Goal: Task Accomplishment & Management: Use online tool/utility

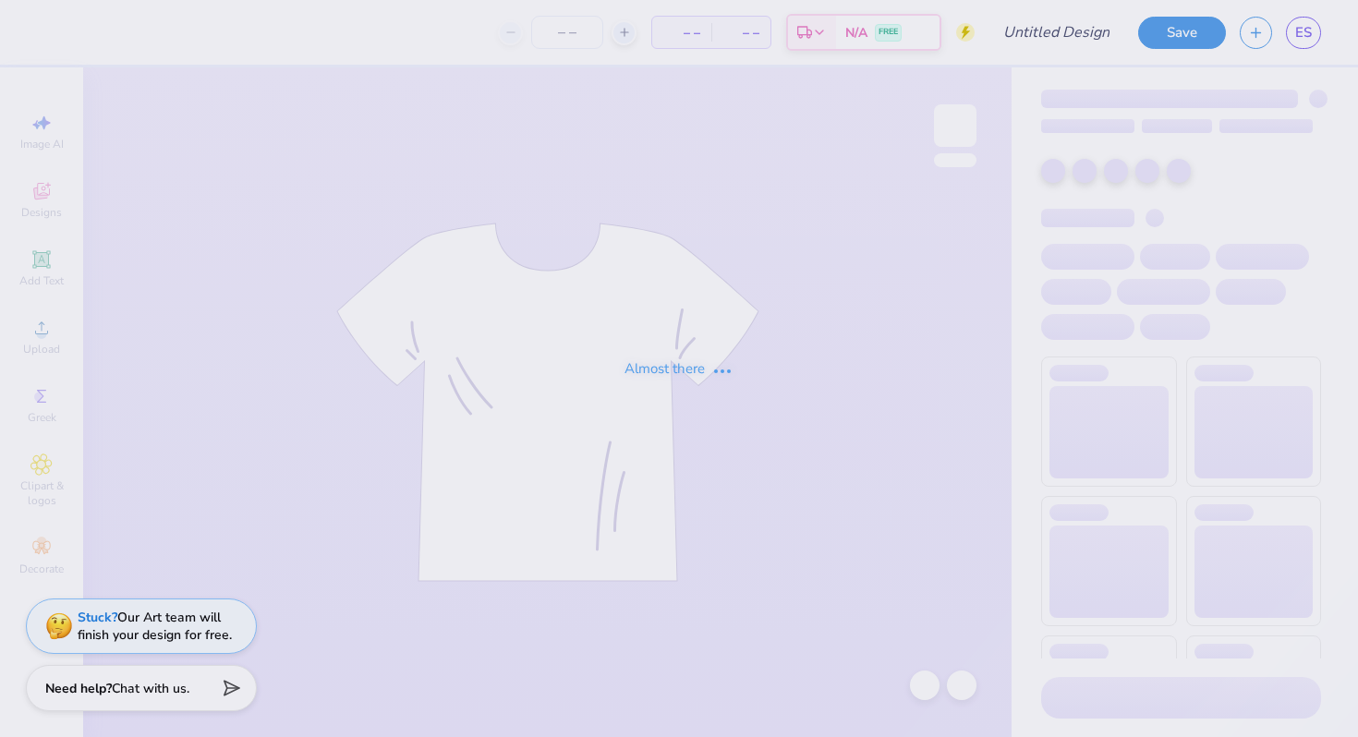
type input "Crewneck?"
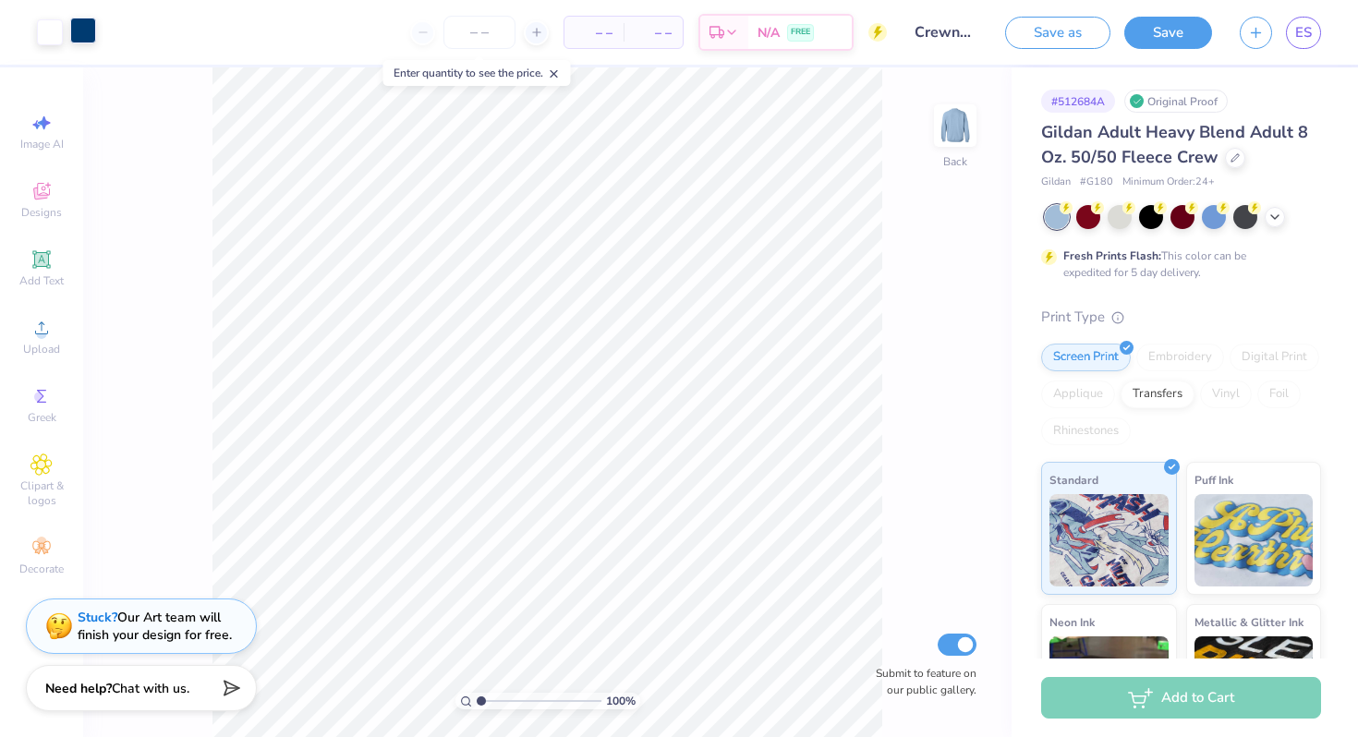
click at [85, 32] on div at bounding box center [83, 31] width 26 height 26
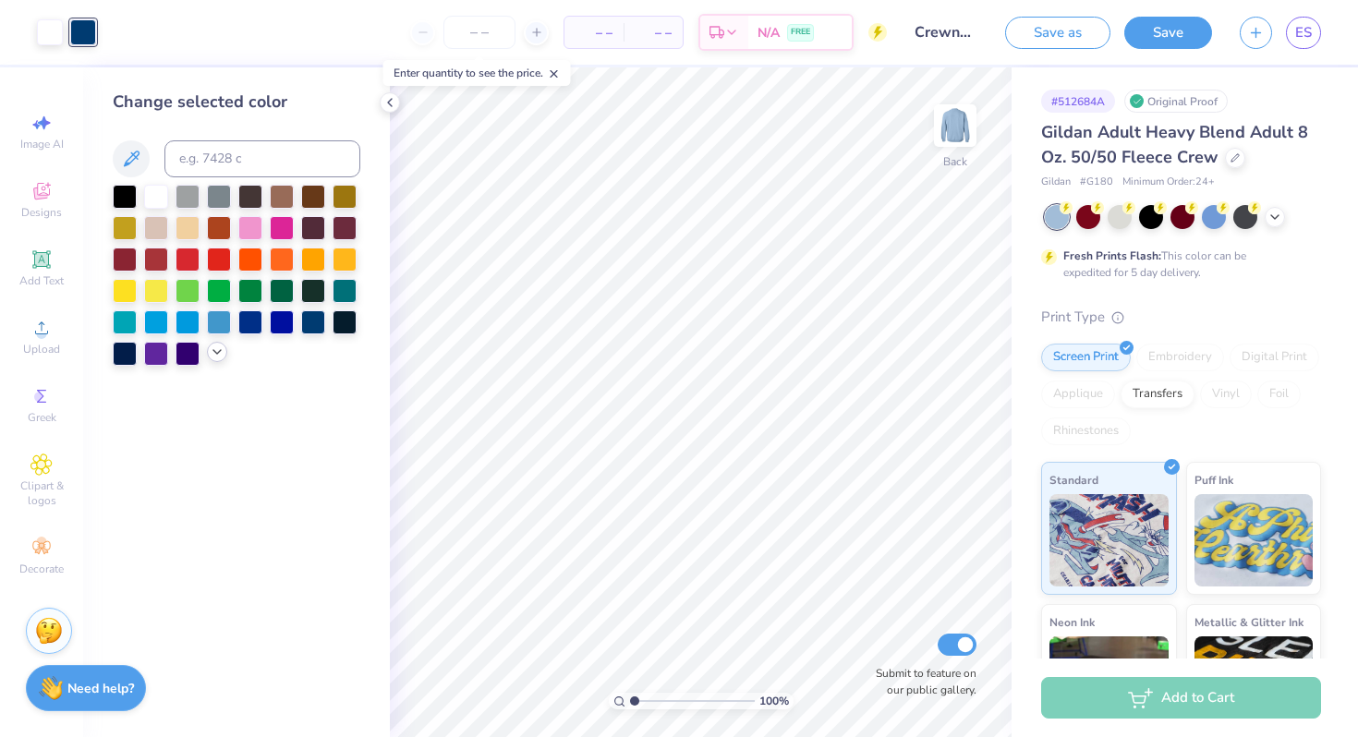
click at [214, 358] on icon at bounding box center [217, 352] width 15 height 15
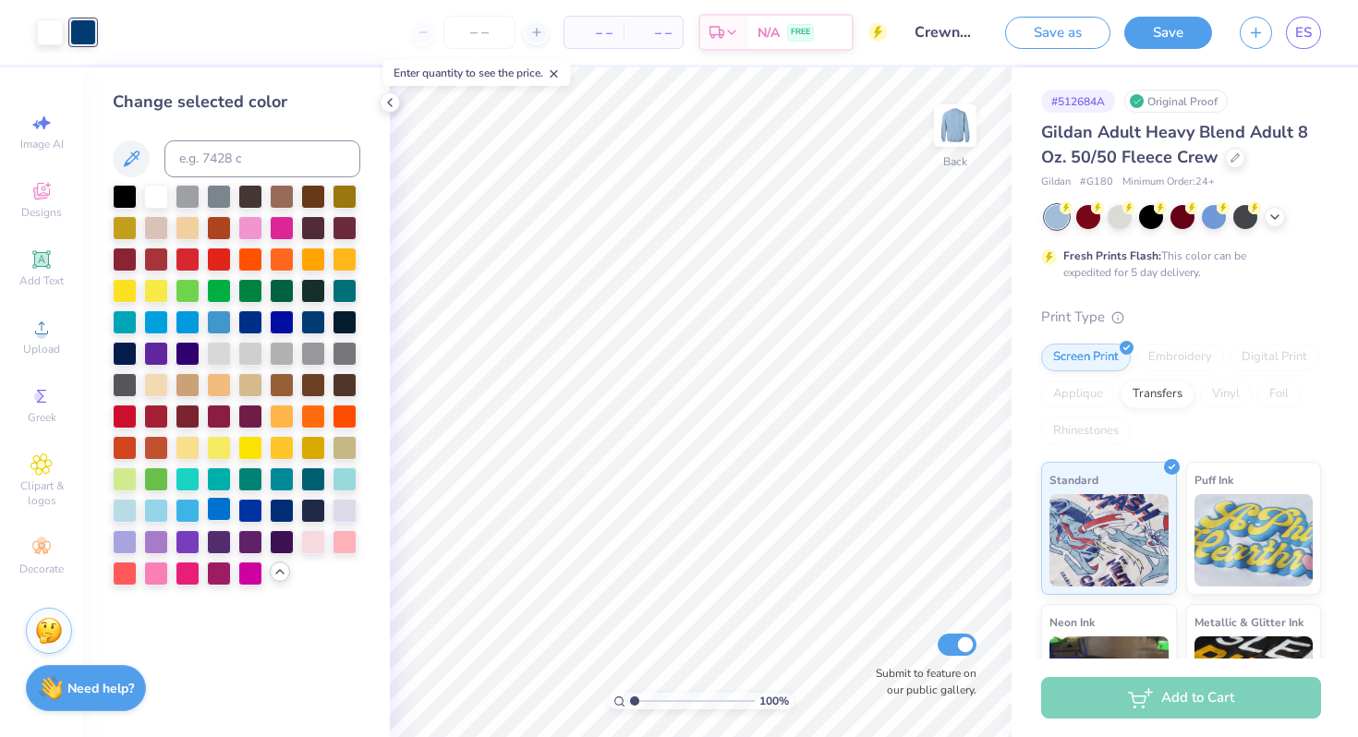
click at [218, 508] on div at bounding box center [219, 509] width 24 height 24
click at [220, 328] on div at bounding box center [219, 321] width 24 height 24
click at [247, 324] on div at bounding box center [250, 321] width 24 height 24
click at [221, 322] on div at bounding box center [219, 321] width 24 height 24
click at [156, 199] on div at bounding box center [156, 195] width 24 height 24
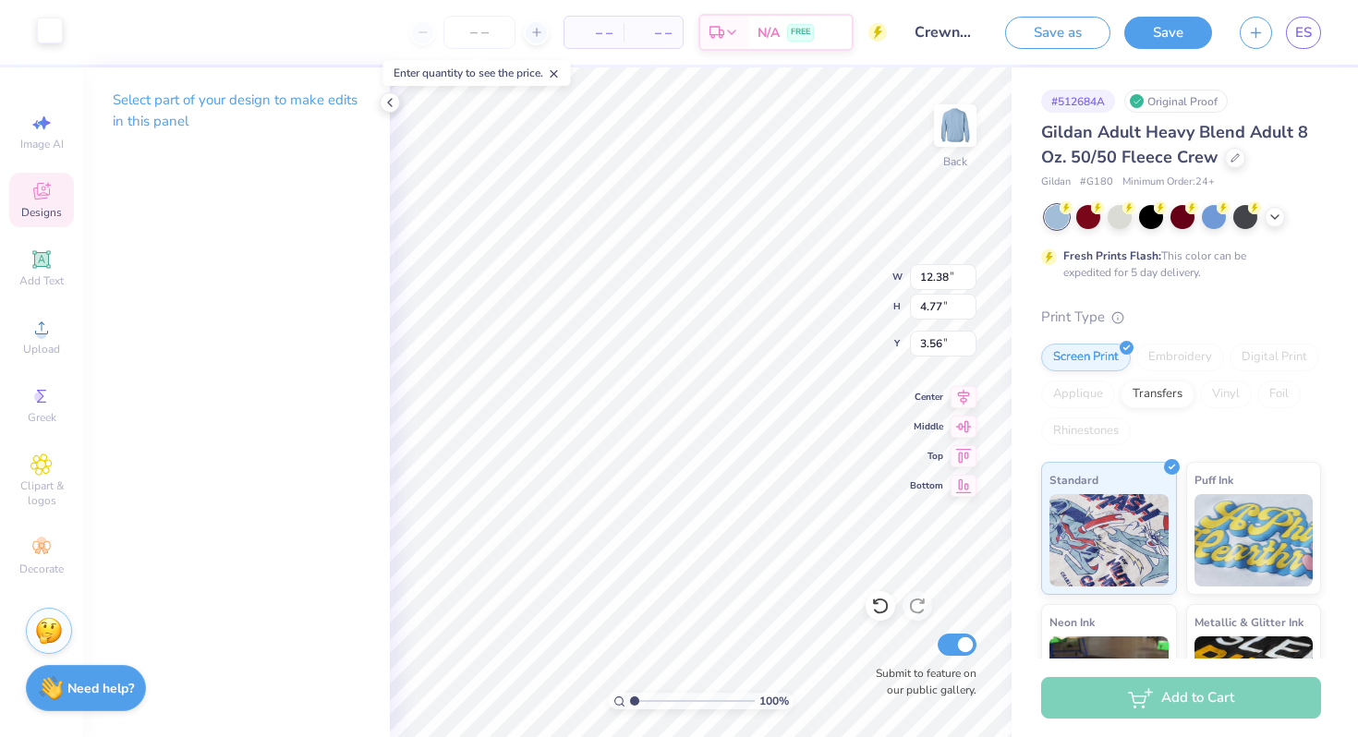
click at [44, 30] on div at bounding box center [50, 31] width 26 height 26
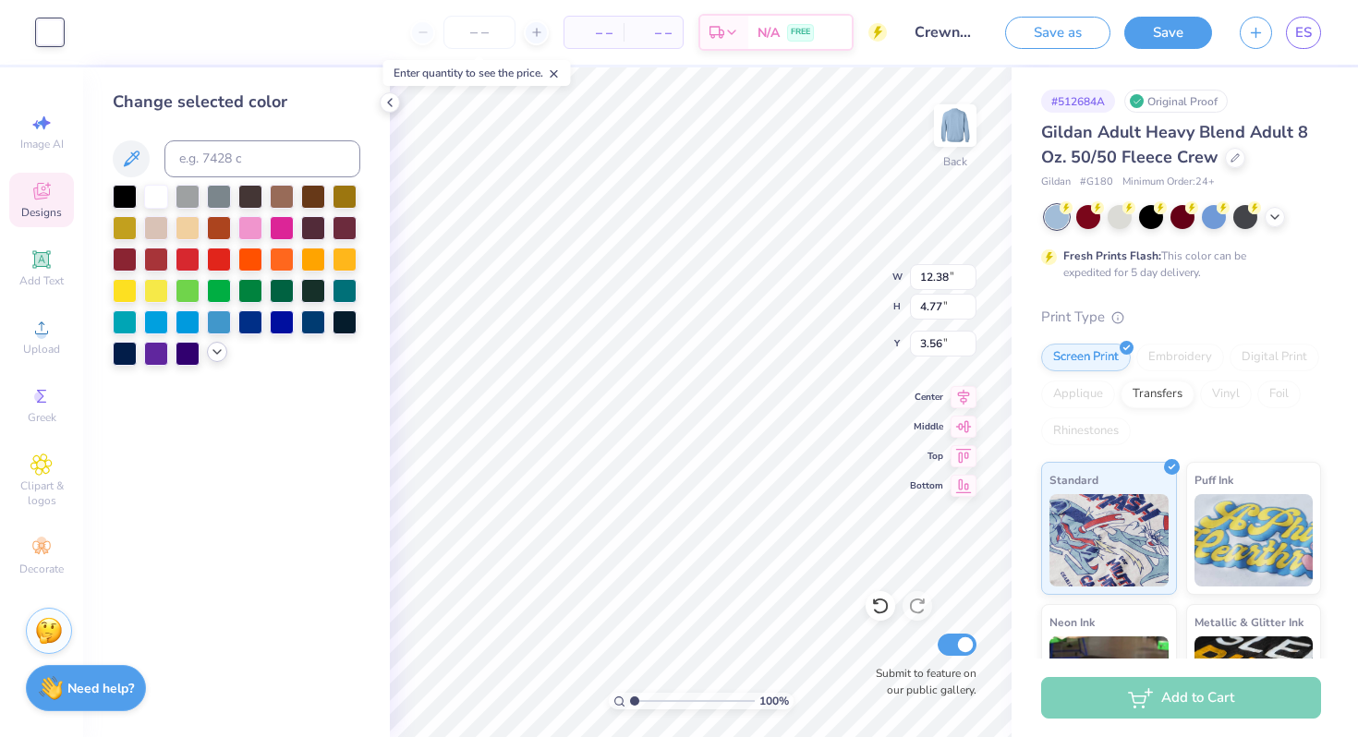
click at [214, 358] on icon at bounding box center [217, 352] width 15 height 15
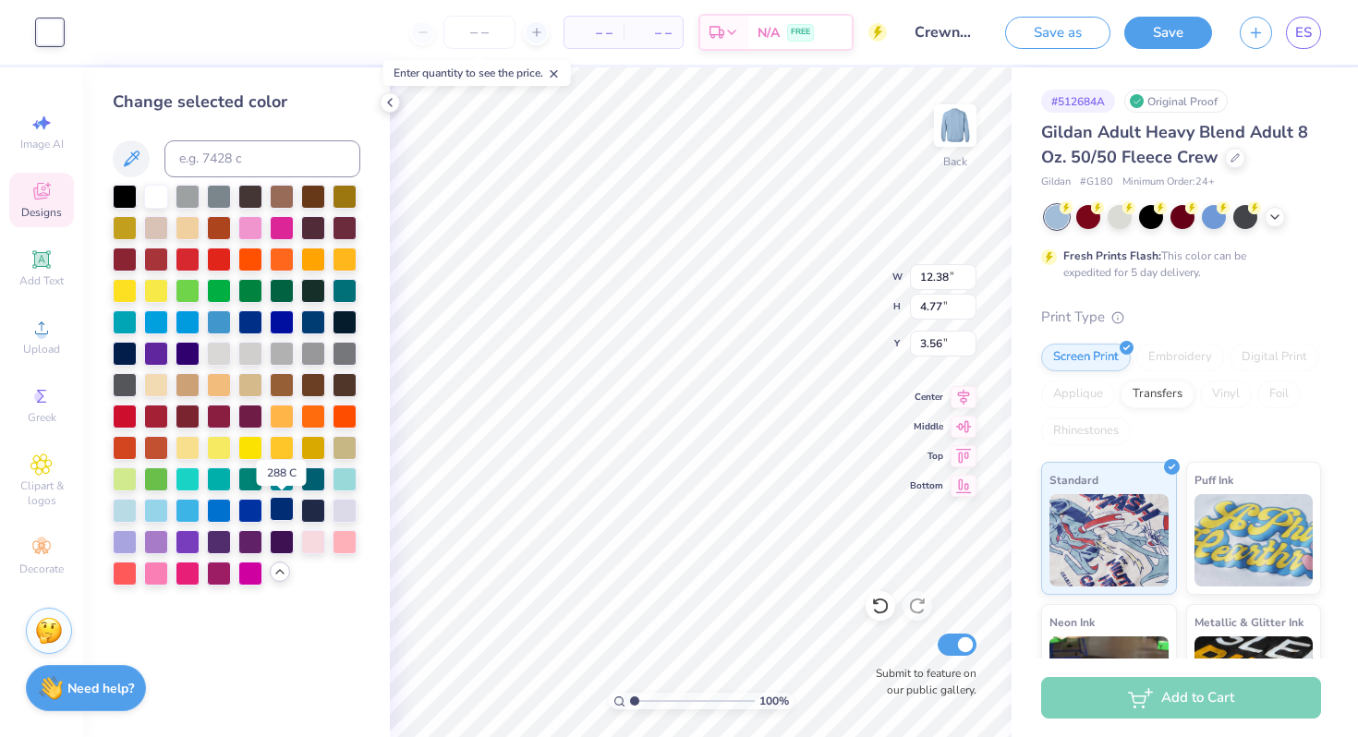
click at [274, 515] on div at bounding box center [282, 509] width 24 height 24
click at [874, 607] on icon at bounding box center [880, 606] width 18 height 18
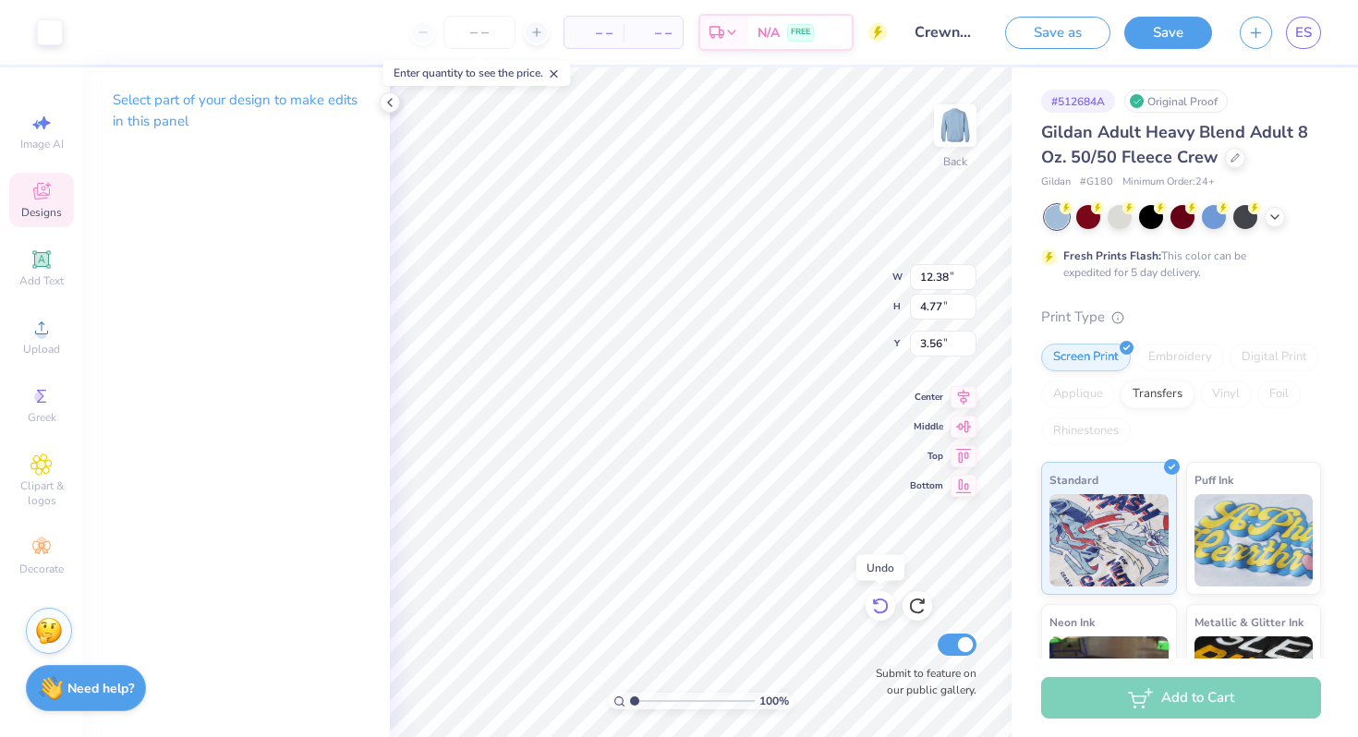
click at [874, 607] on icon at bounding box center [880, 606] width 18 height 18
click at [874, 603] on icon at bounding box center [876, 603] width 4 height 4
click at [1315, 20] on link "ES" at bounding box center [1303, 33] width 35 height 32
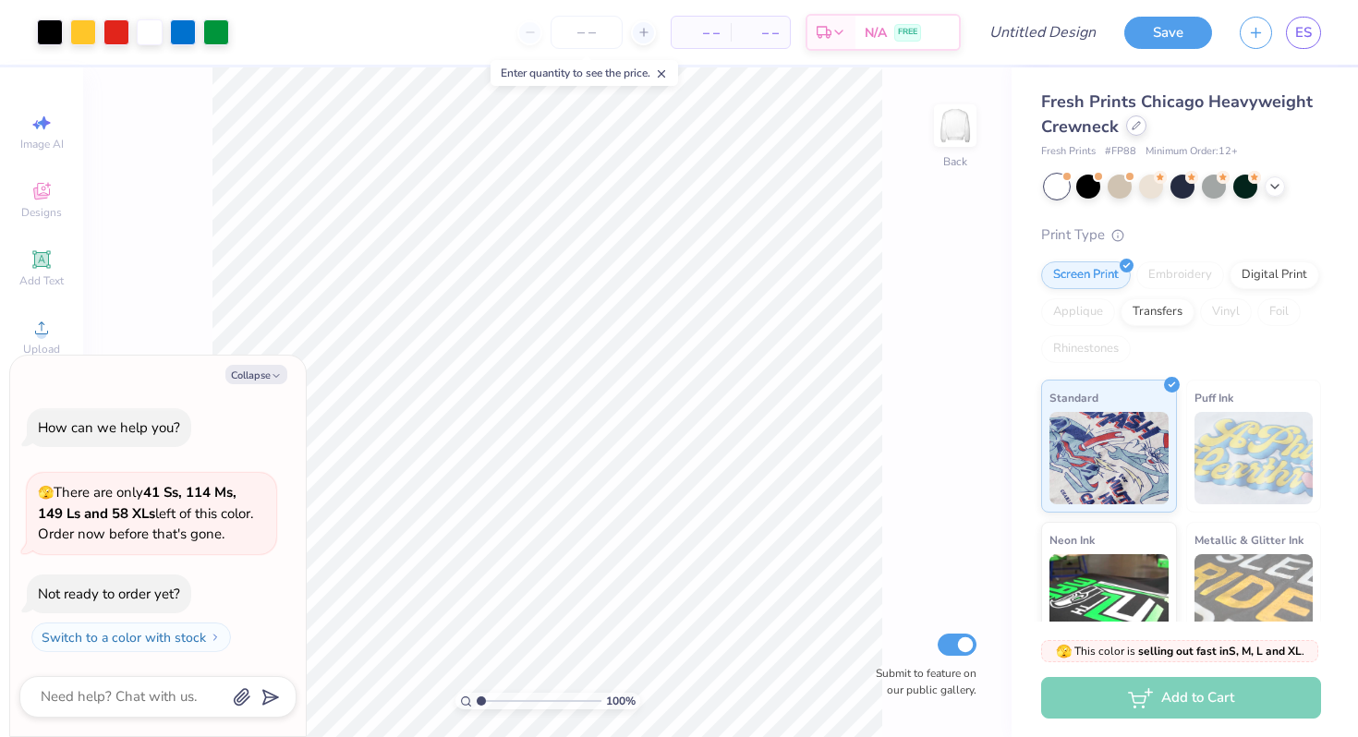
click at [1147, 131] on div at bounding box center [1136, 125] width 20 height 20
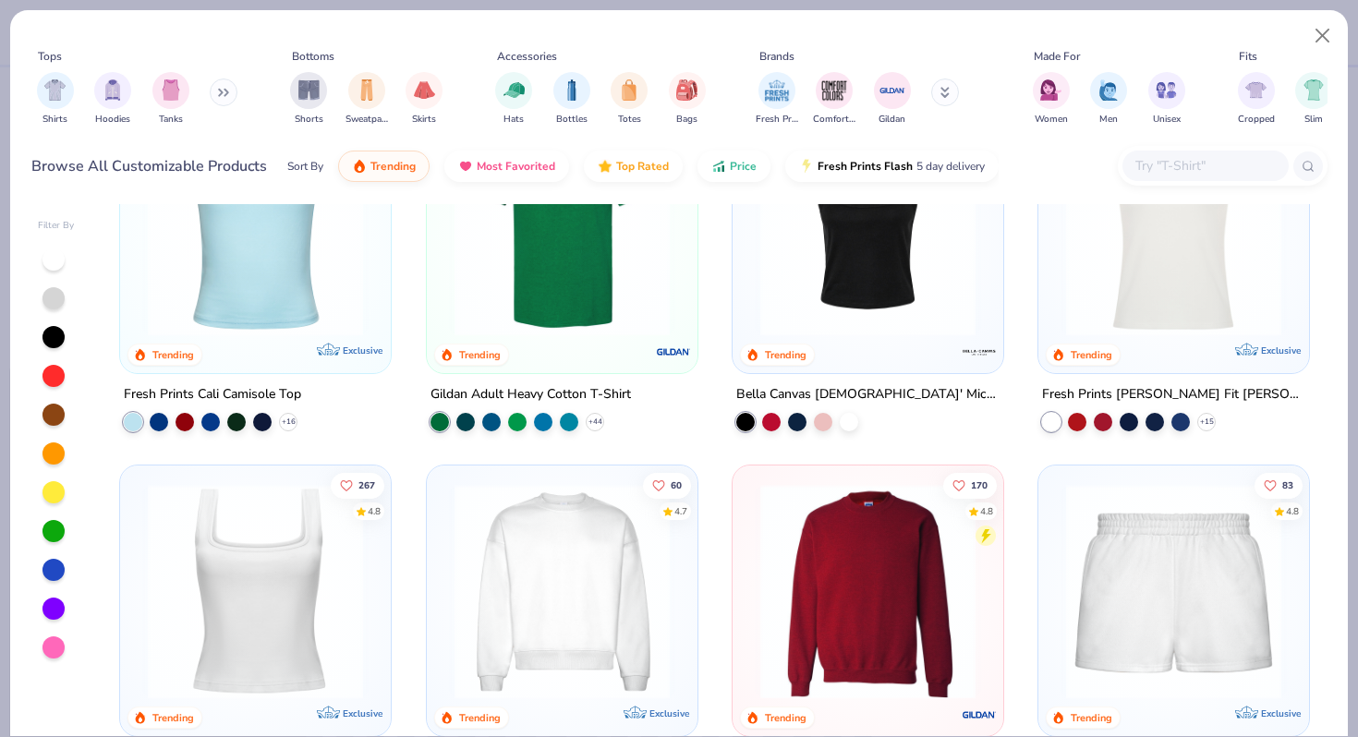
scroll to position [477, 0]
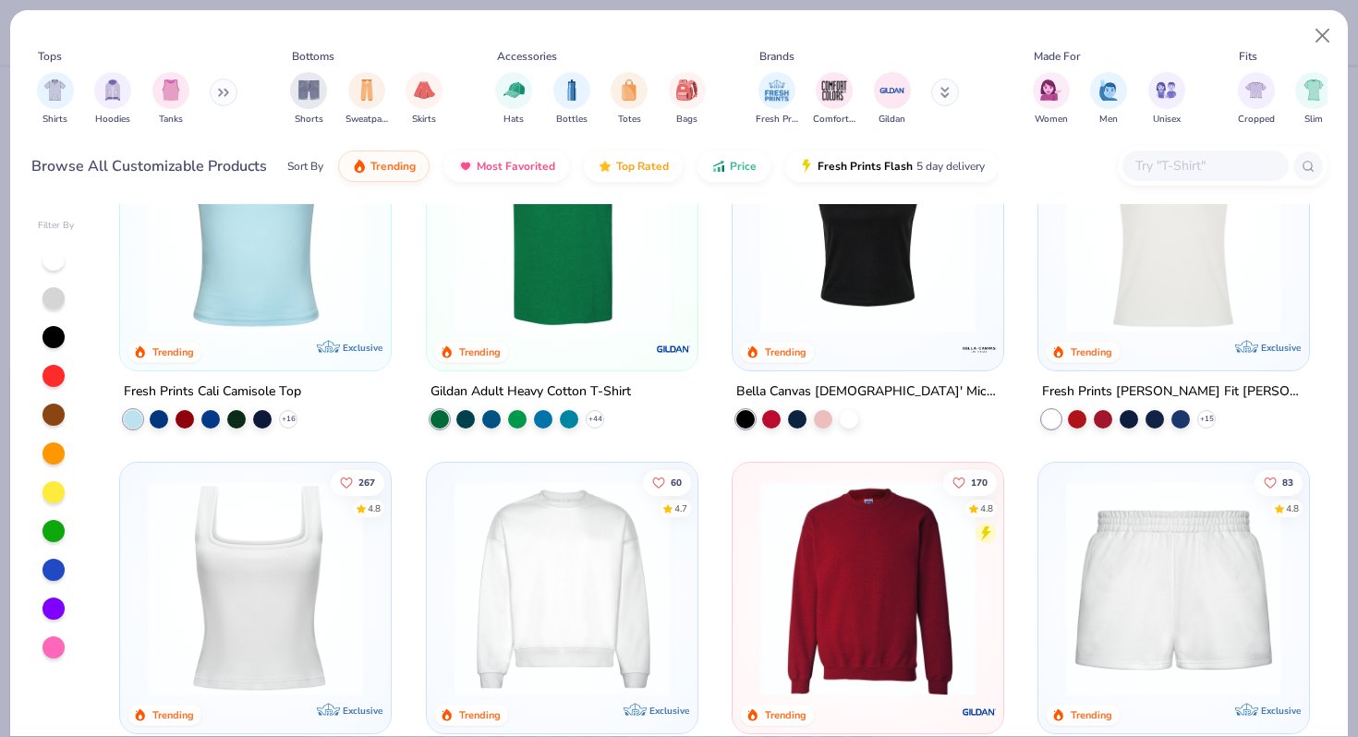
click at [866, 519] on img at bounding box center [868, 587] width 234 height 215
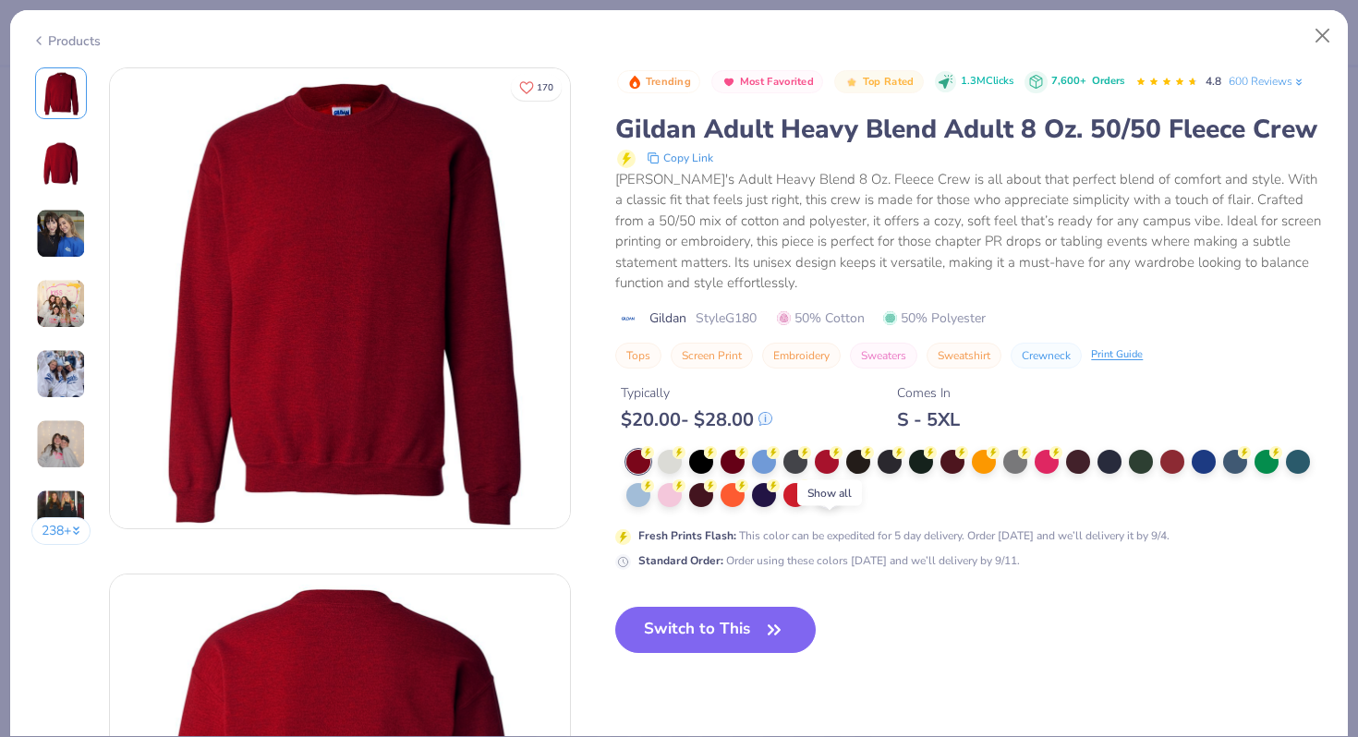
click at [837, 509] on div "+ 8" at bounding box center [829, 495] width 28 height 28
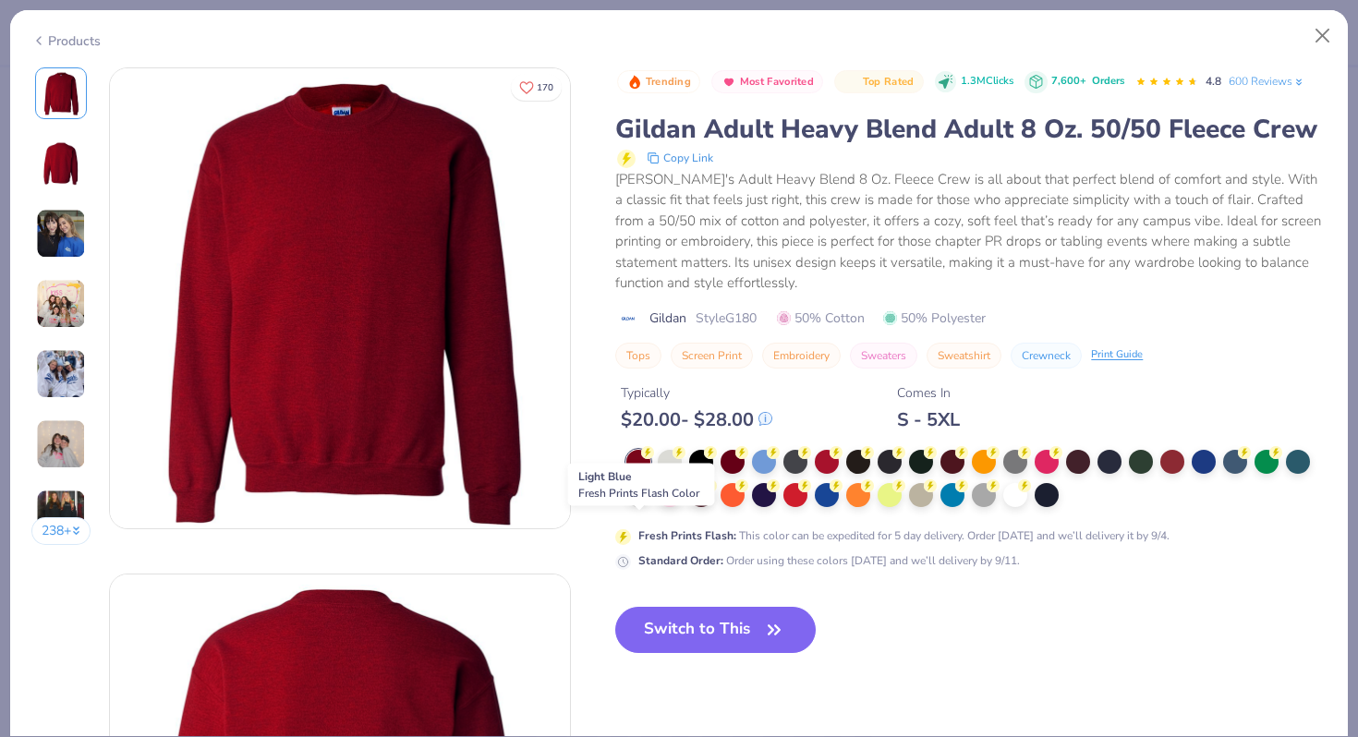
click at [643, 505] on div at bounding box center [638, 493] width 24 height 24
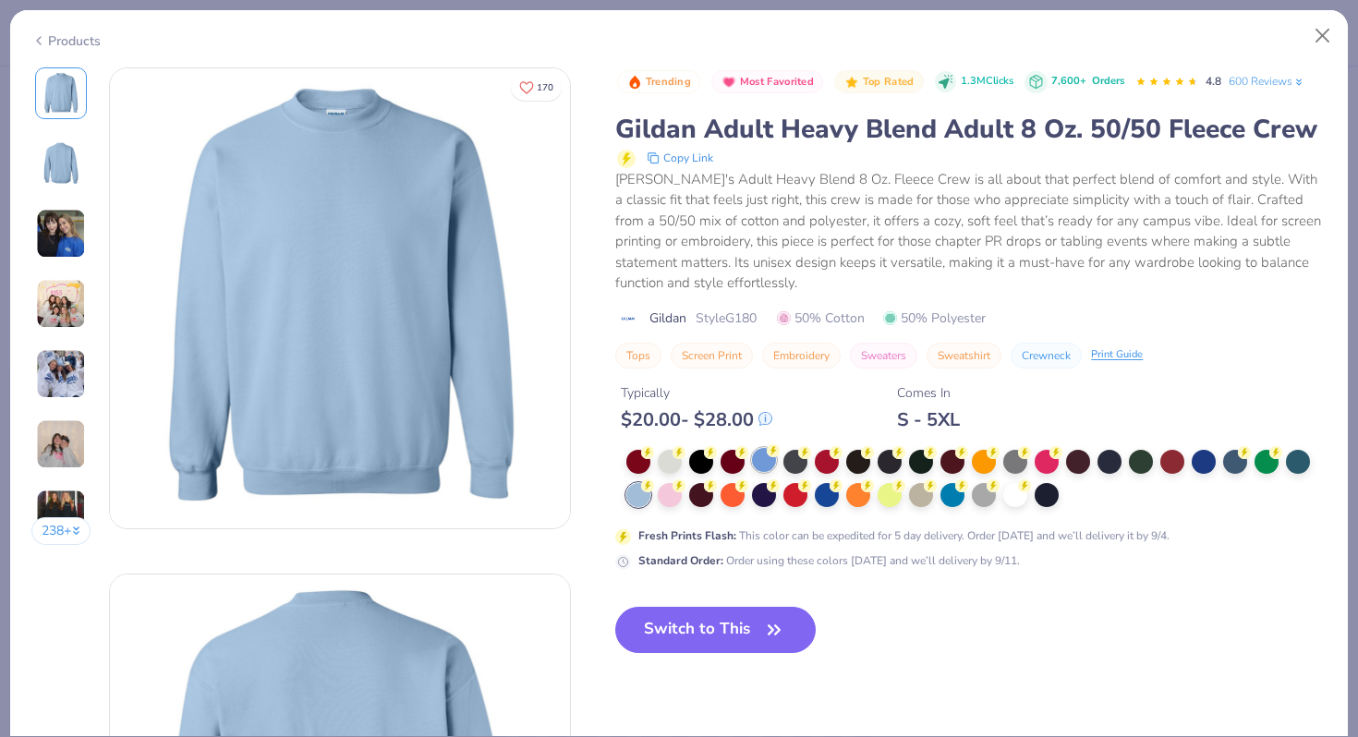
click at [762, 472] on div at bounding box center [764, 460] width 24 height 24
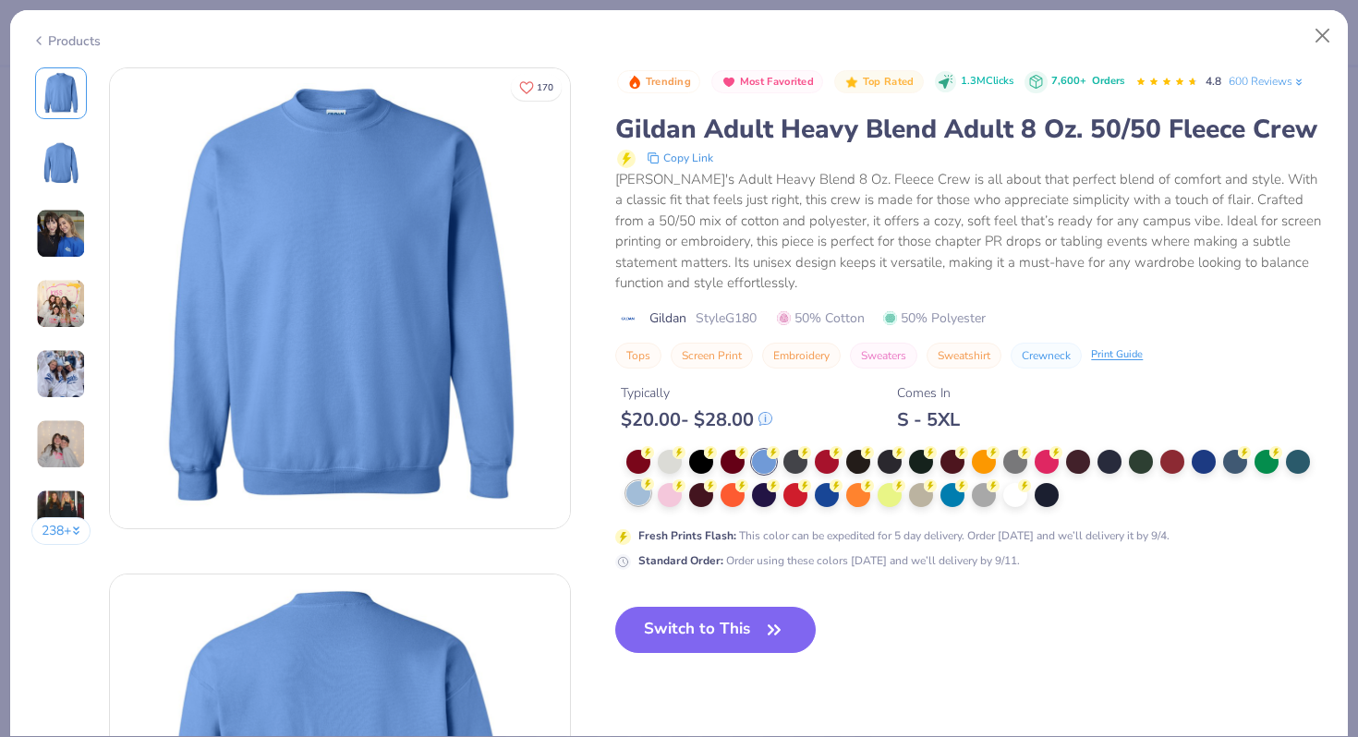
click at [639, 505] on div at bounding box center [638, 493] width 24 height 24
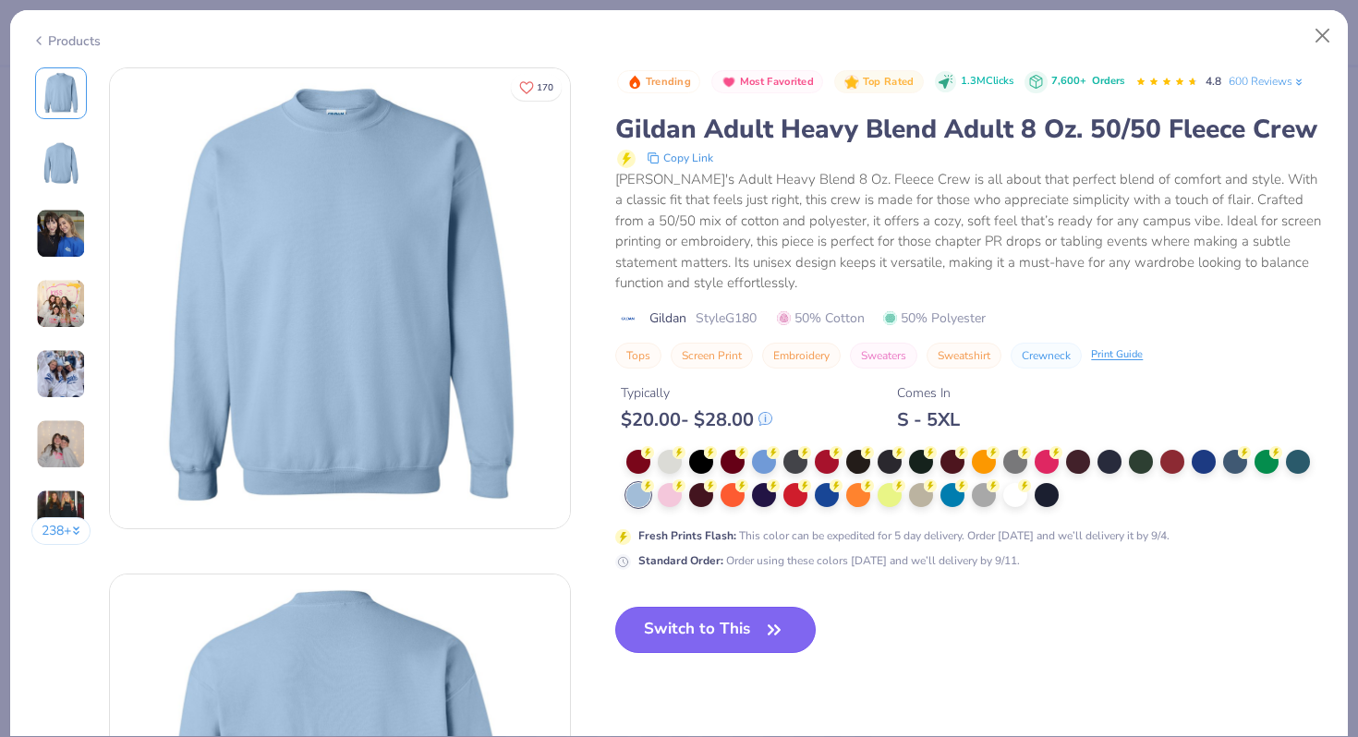
click at [717, 653] on button "Switch to This" at bounding box center [715, 630] width 200 height 46
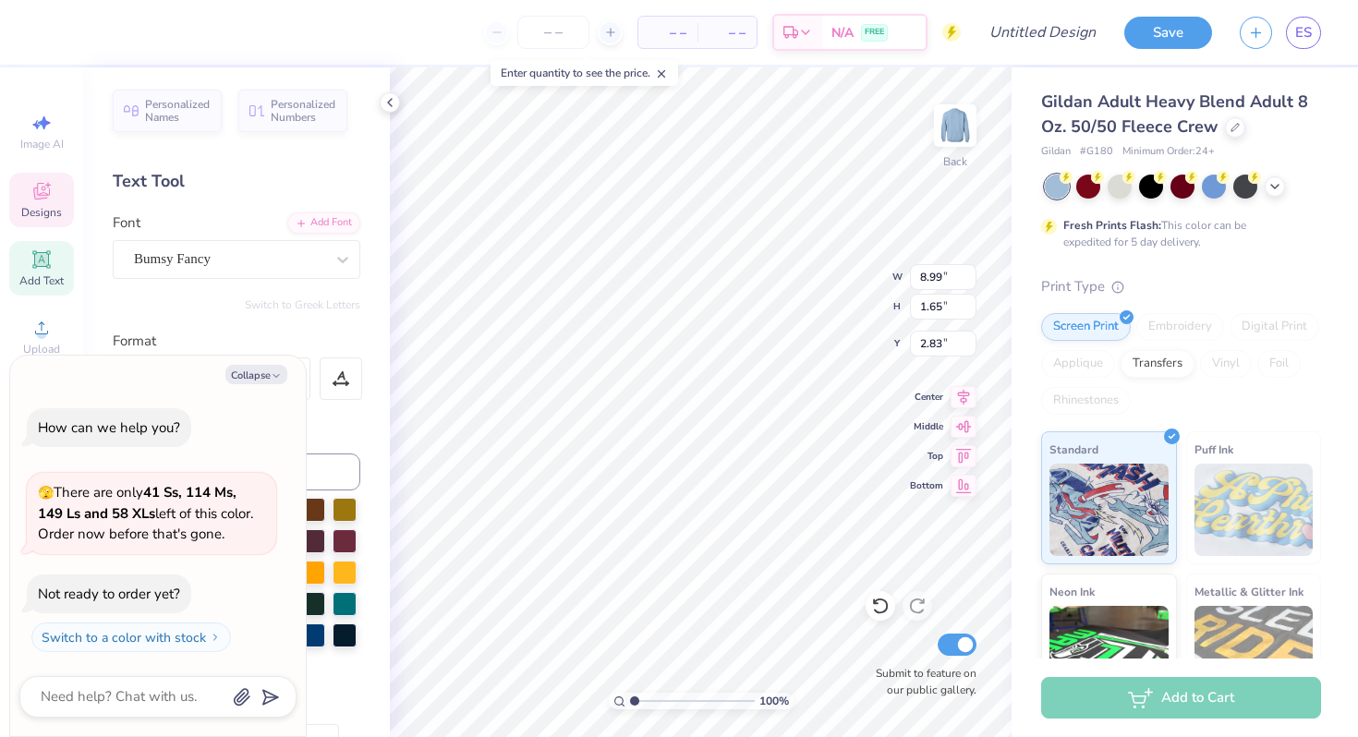
scroll to position [15, 2]
type textarea "x"
type textarea "H"
type textarea "x"
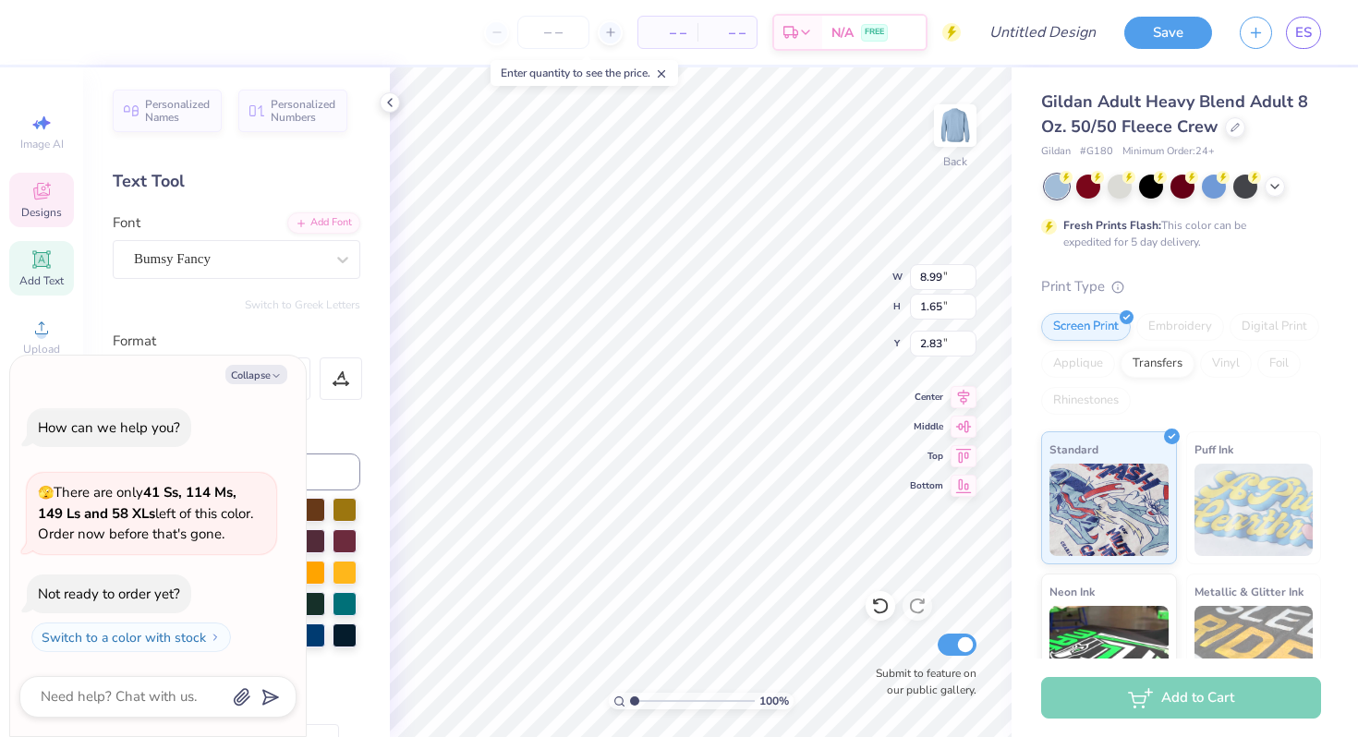
type textarea "Hi"
type textarea "x"
type textarea "Hip"
type textarea "x"
type textarea "Hips"
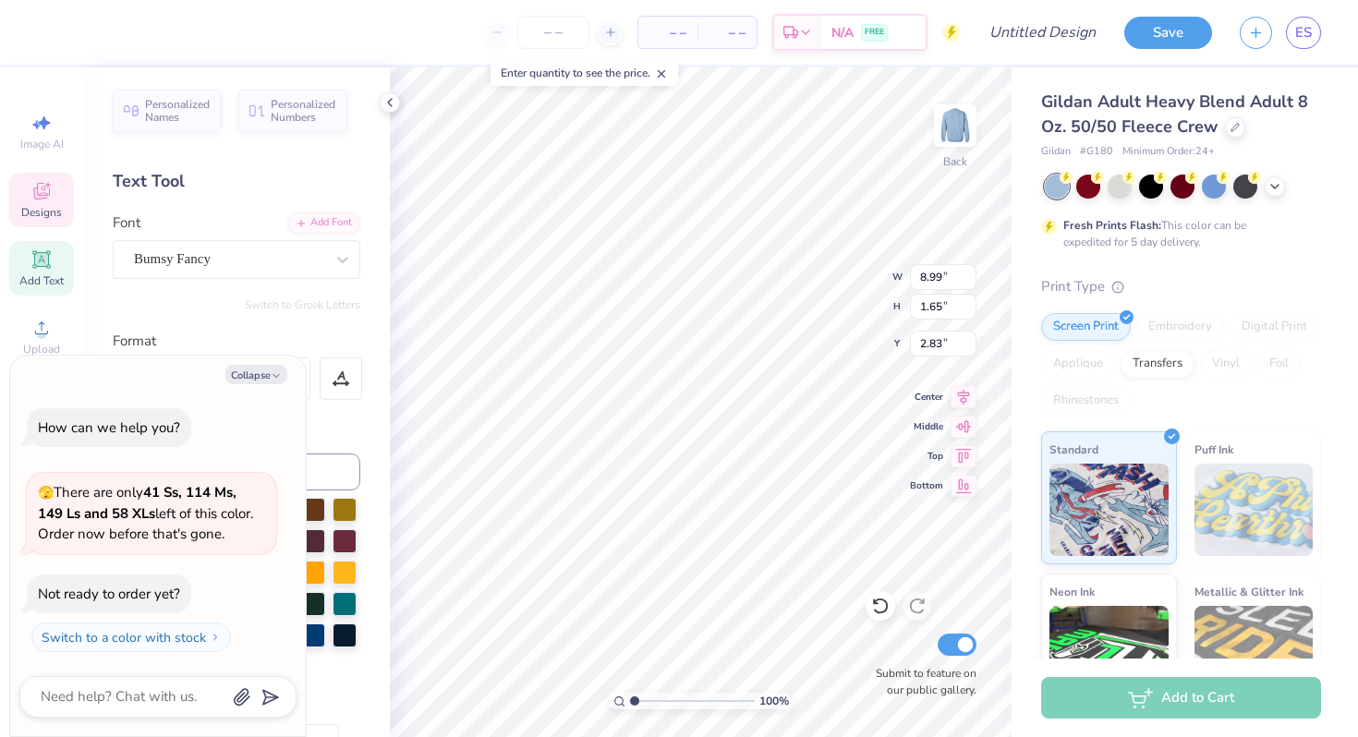
type textarea "x"
type textarea "Hips ’"
type textarea "x"
type textarea "Hips ’n"
type textarea "x"
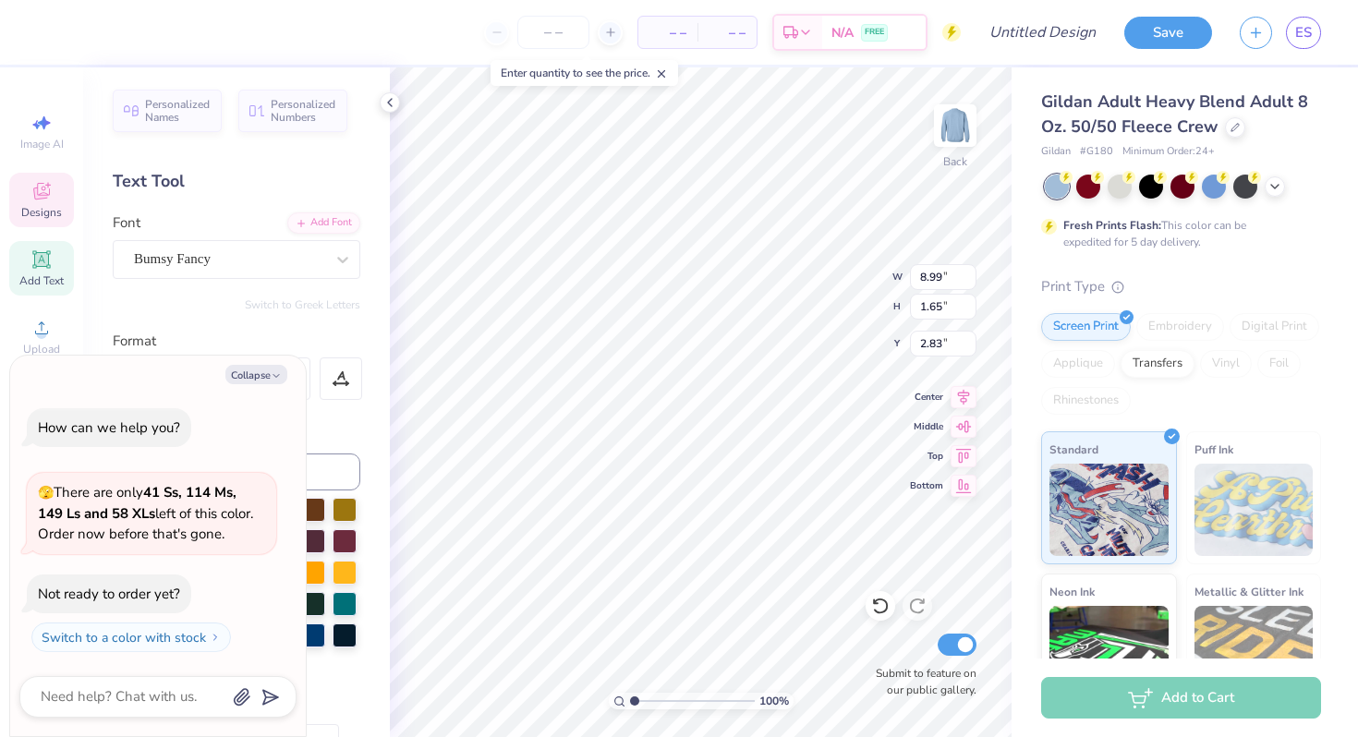
type textarea "Hips ’n"
type textarea "x"
type textarea "Hips ’n H"
type textarea "x"
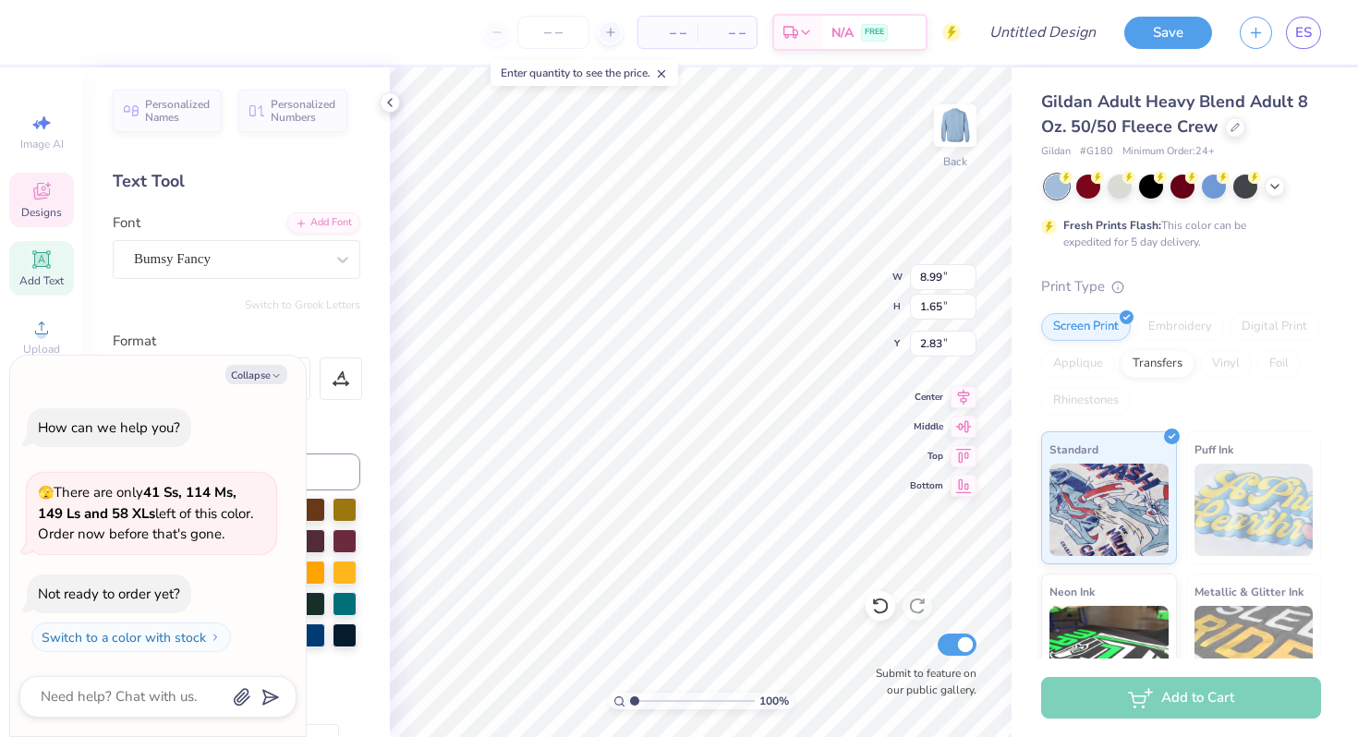
type textarea "Hips ’n"
type textarea "x"
type textarea "Hips ’n"
type textarea "x"
type textarea "Hips ’"
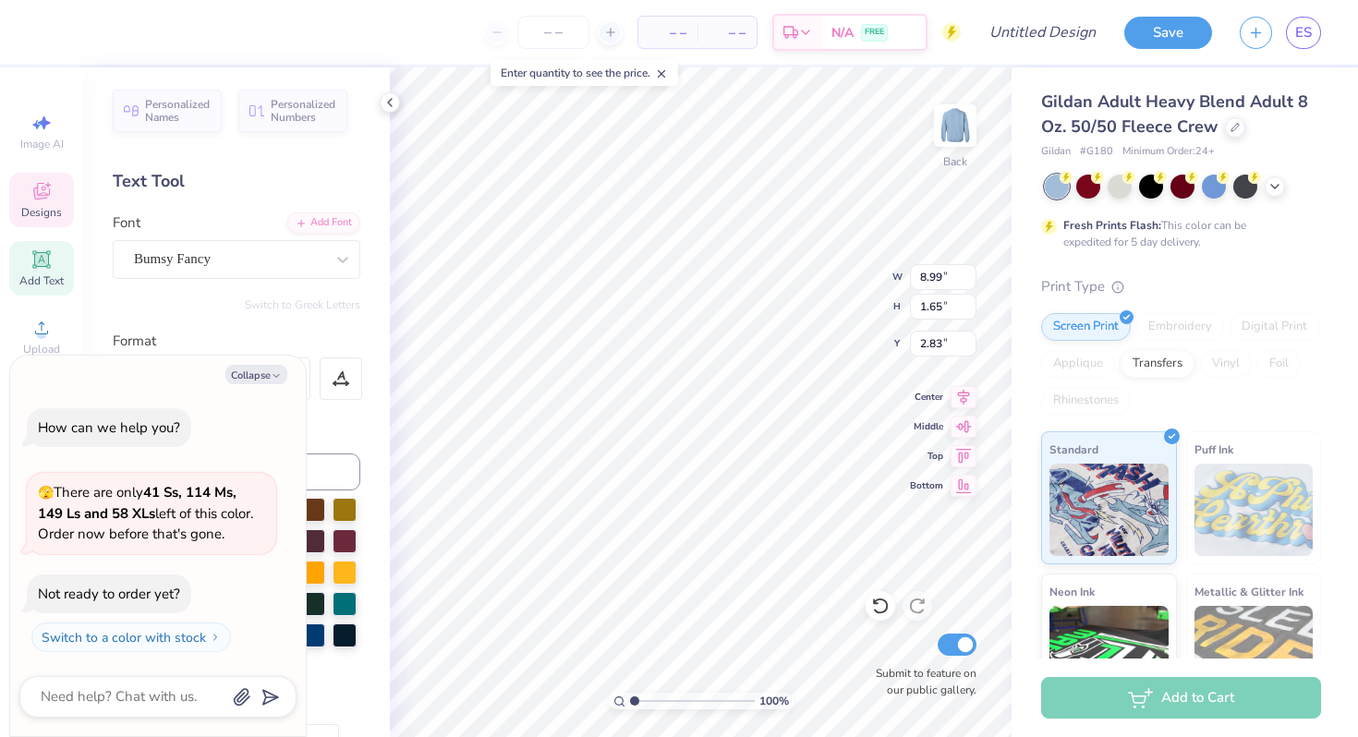
scroll to position [15, 4]
type textarea "x"
type textarea "Hips ’N"
type textarea "x"
type textarea "Hips ’N"
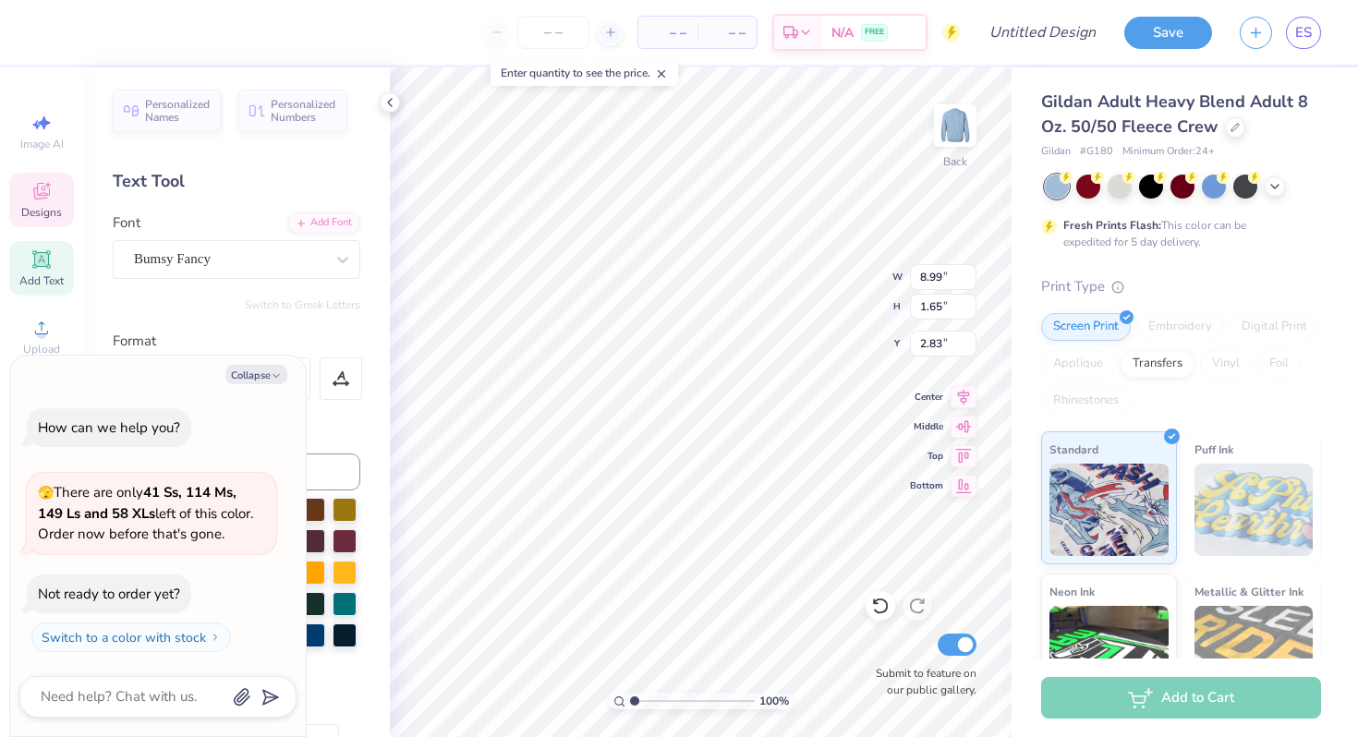
type textarea "x"
type textarea "Hips ’N H"
type textarea "x"
type textarea "Hips ’N Ha"
type textarea "x"
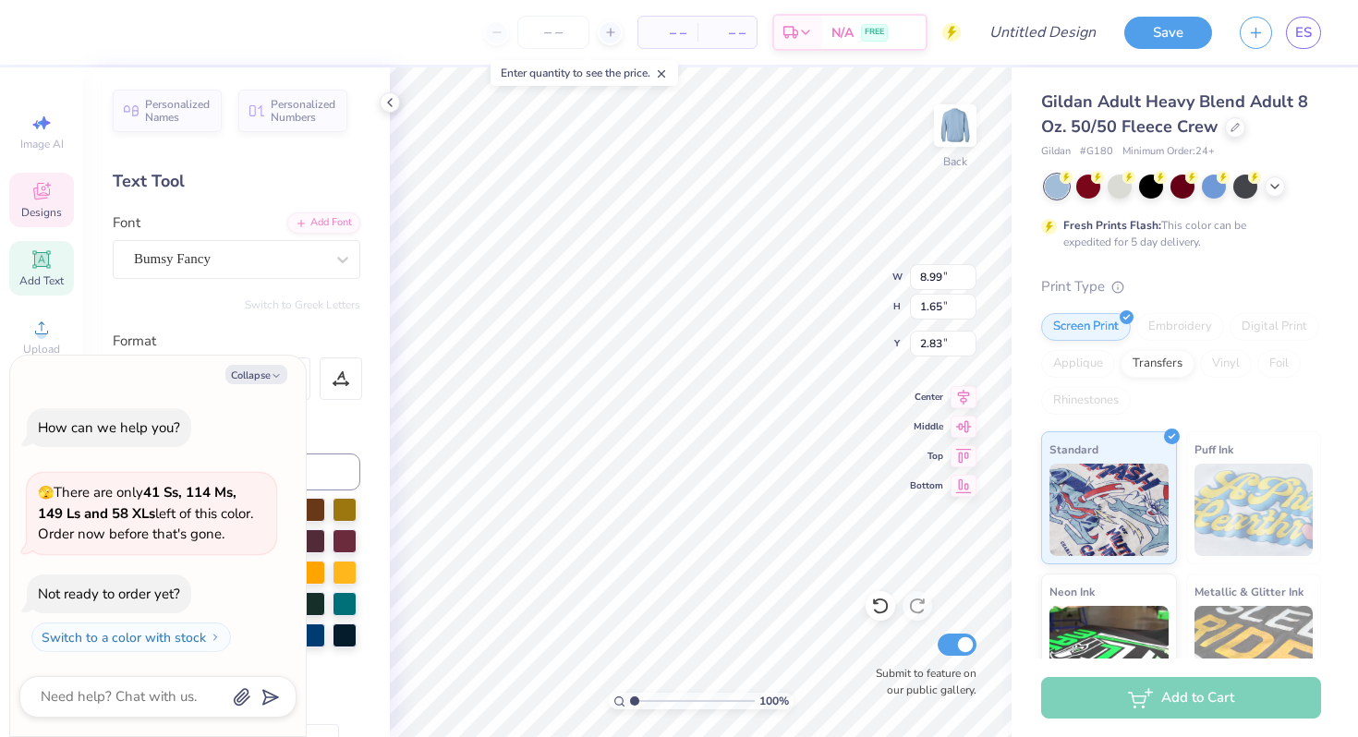
type textarea "Hips ’N Har"
type textarea "x"
type textarea "Hips ’N Harm"
type textarea "x"
type textarea "Hips ’N Harmo"
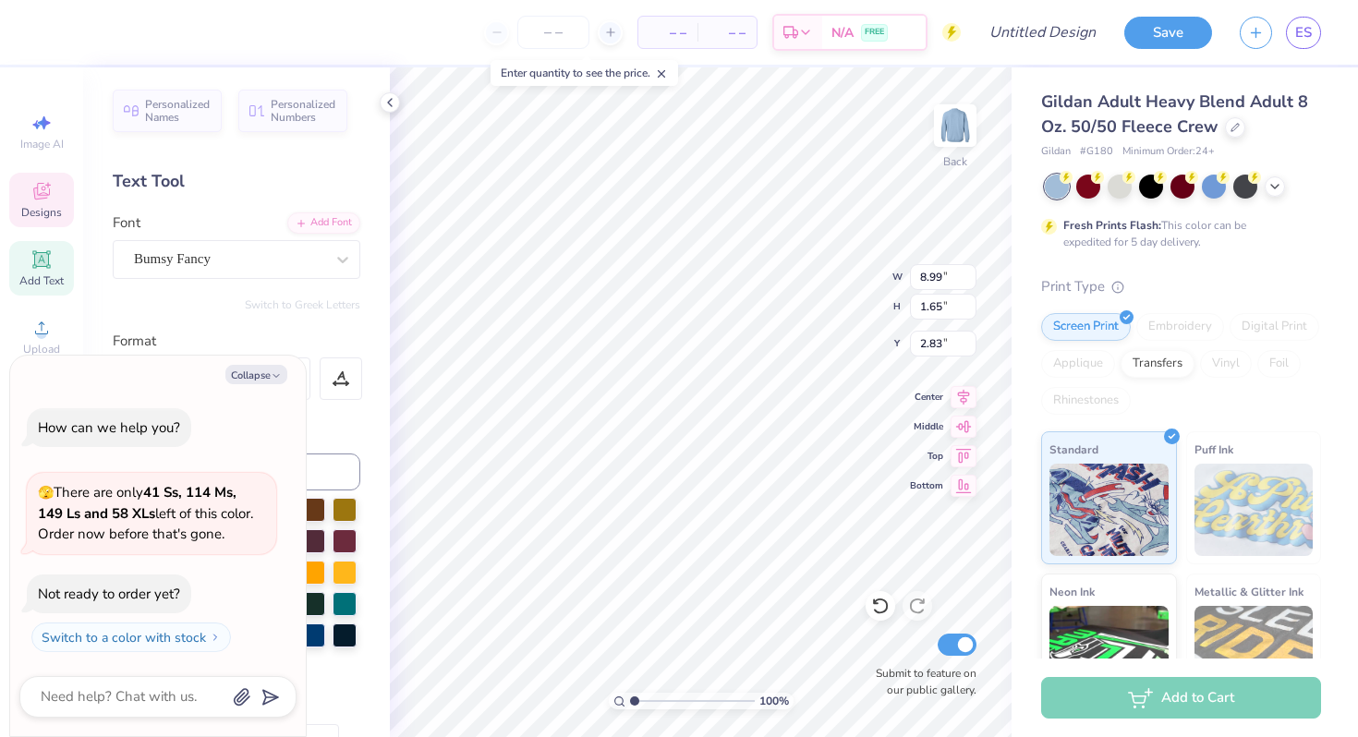
type textarea "x"
type textarea "Hips ’N Harmon"
type textarea "x"
type textarea "Hips ’N Harmony"
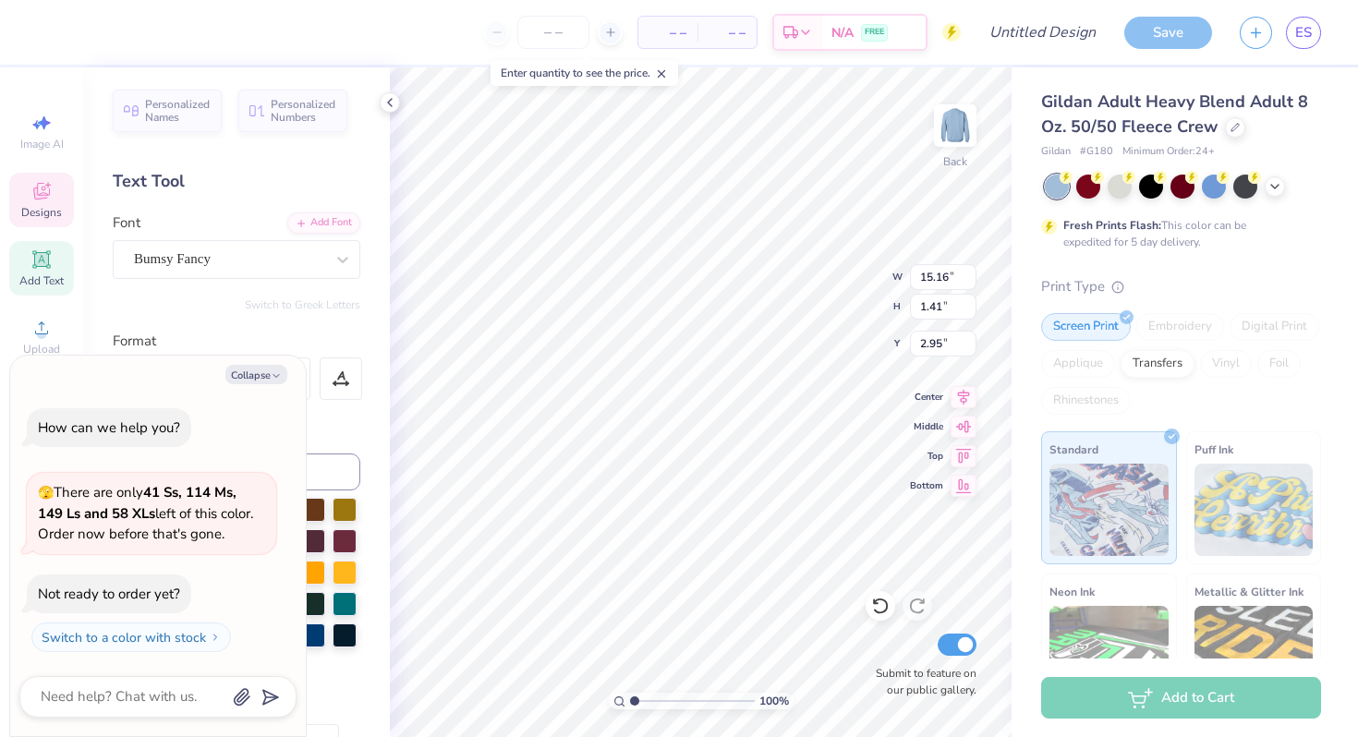
type textarea "x"
type input "3.00"
type textarea "x"
type textarea "Hips ’N Harmony"
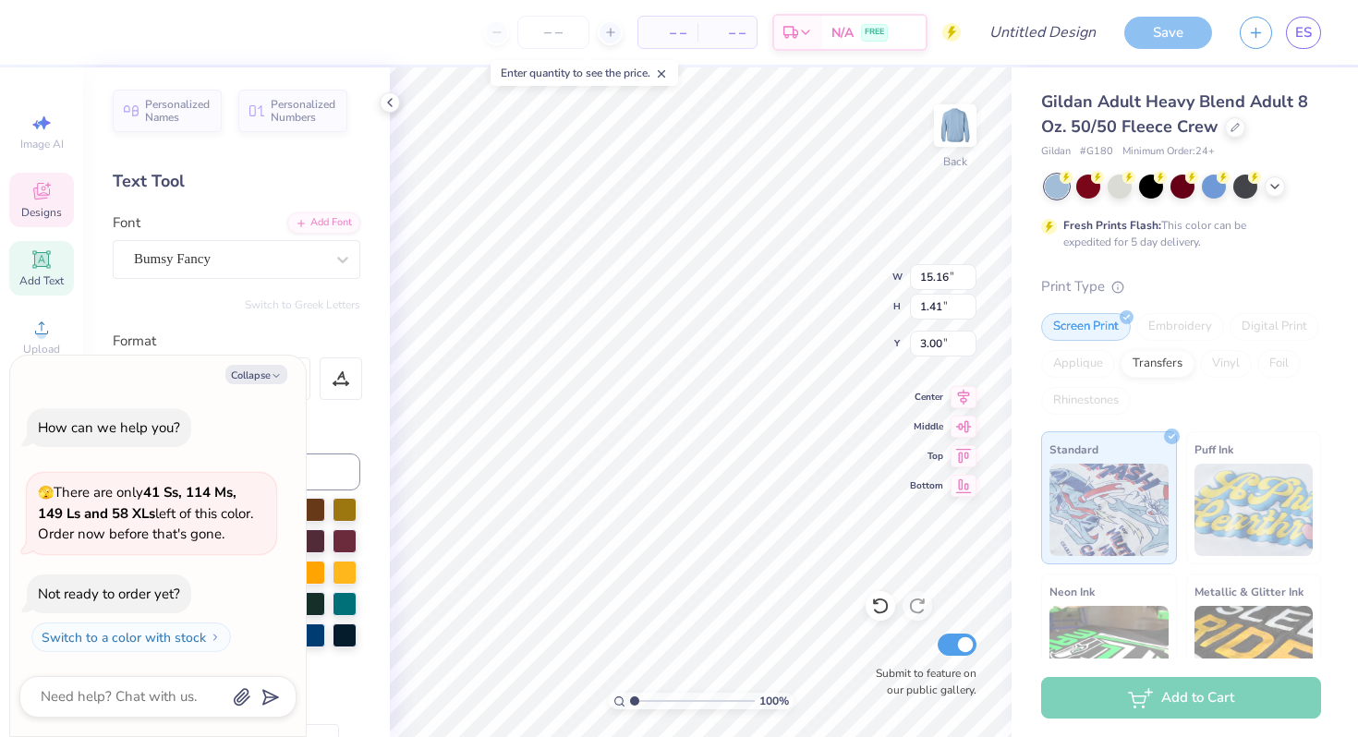
scroll to position [15, 5]
click at [268, 372] on button "Collapse" at bounding box center [256, 374] width 62 height 19
type textarea "x"
type input "7.94"
type input "3.08"
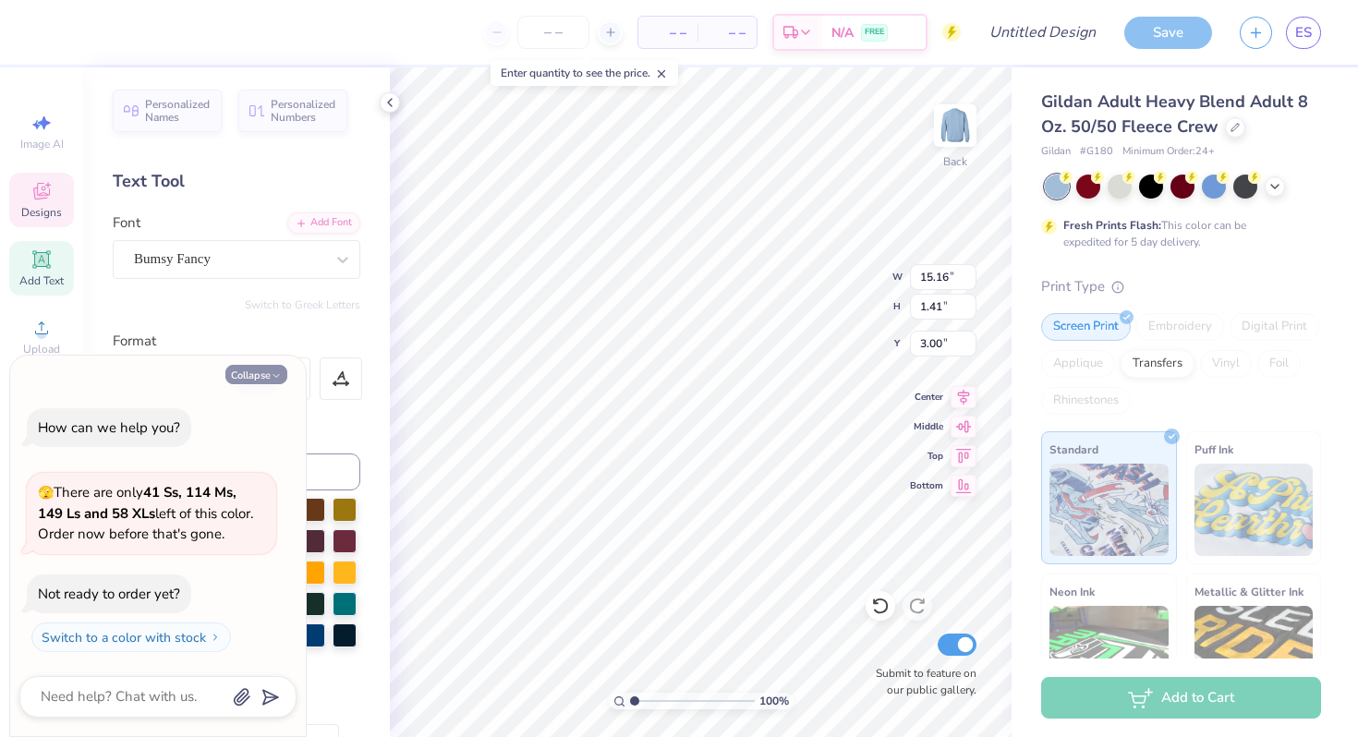
type input "2.16"
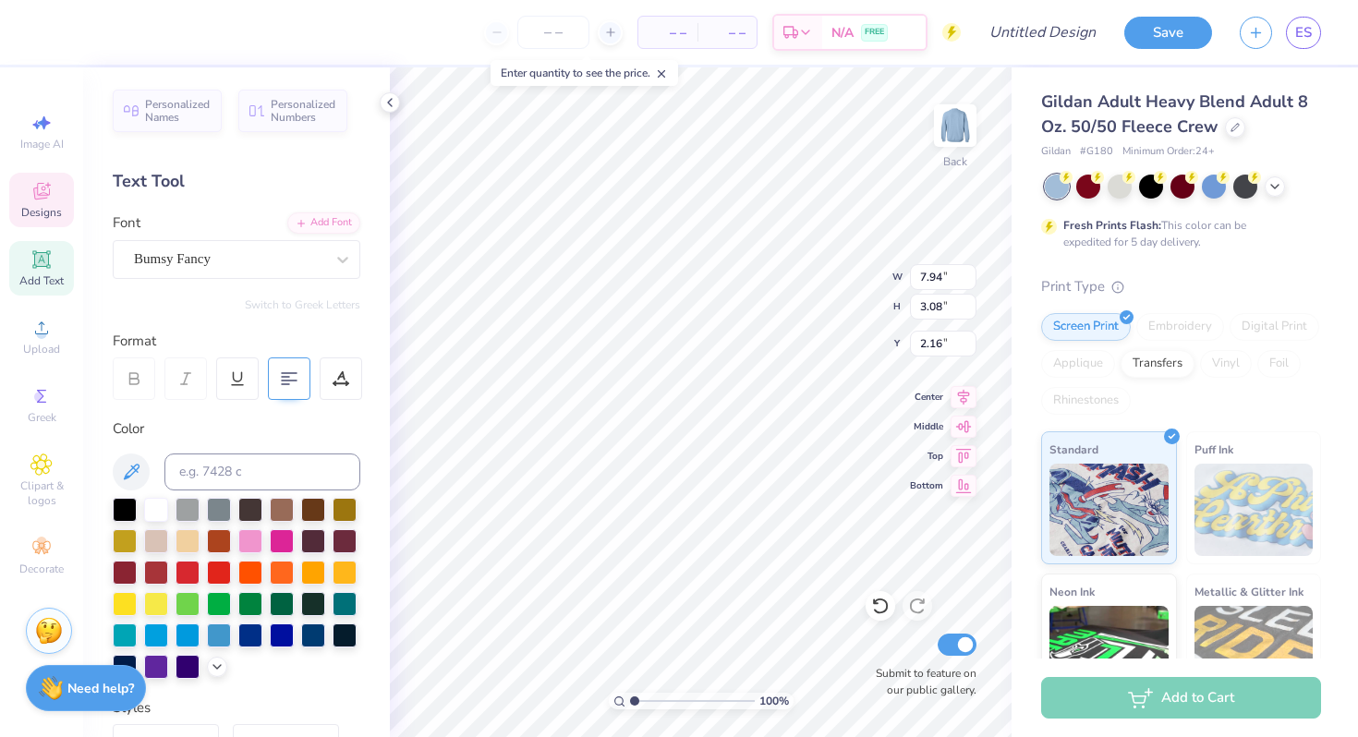
click at [289, 377] on 378 at bounding box center [285, 377] width 7 height 0
type textarea "Hips ’N Harmony"
type input "11.45"
type input "1.07"
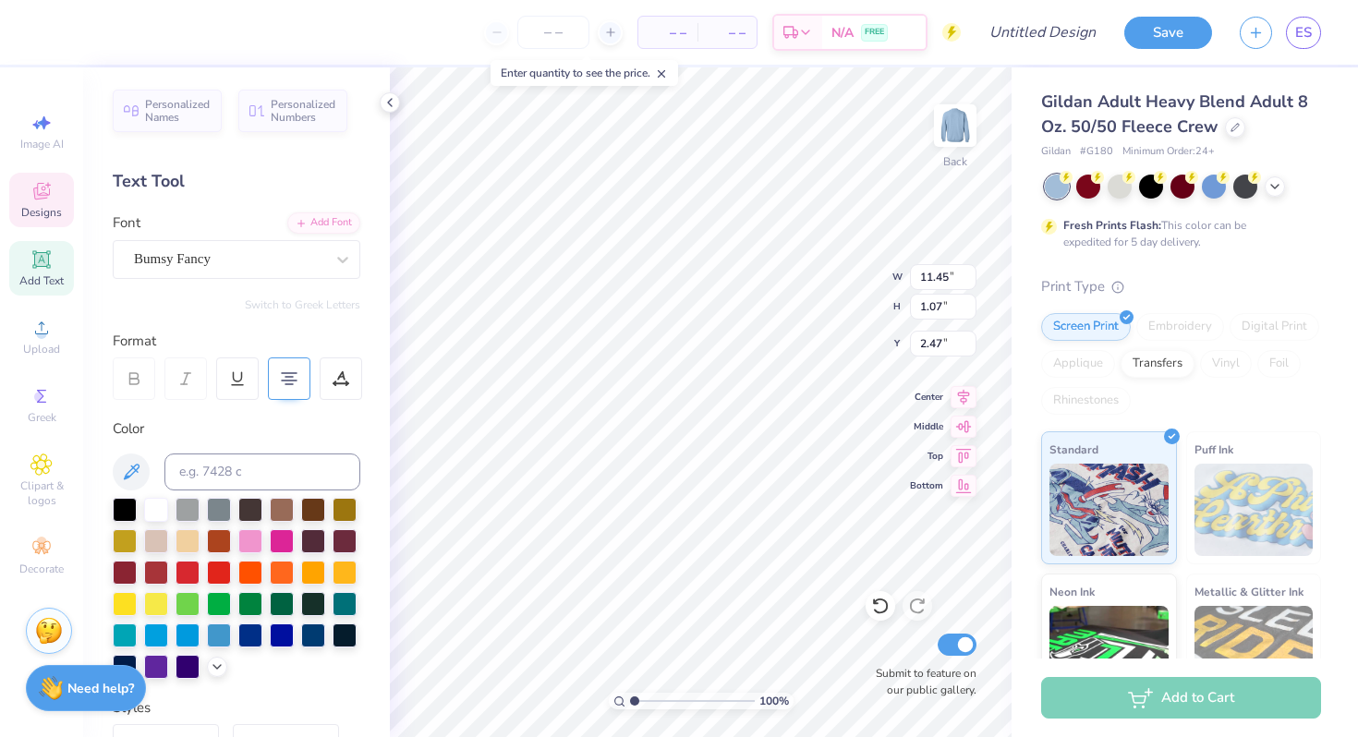
type input "3.35"
type input "9.25"
type input "0.86"
type input "3.56"
type textarea "S"
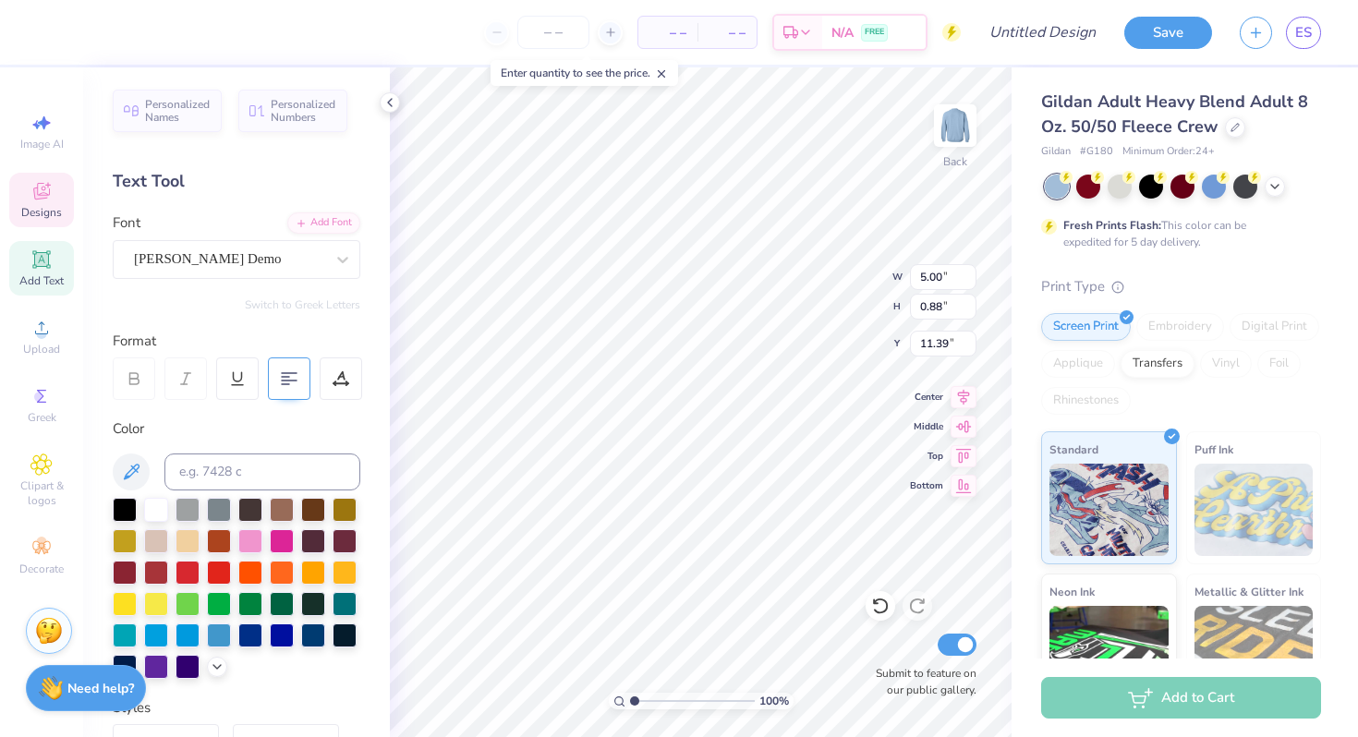
scroll to position [15, 7]
type textarea "Geneseo A Cappella"
type input "2.73"
type input "13.59"
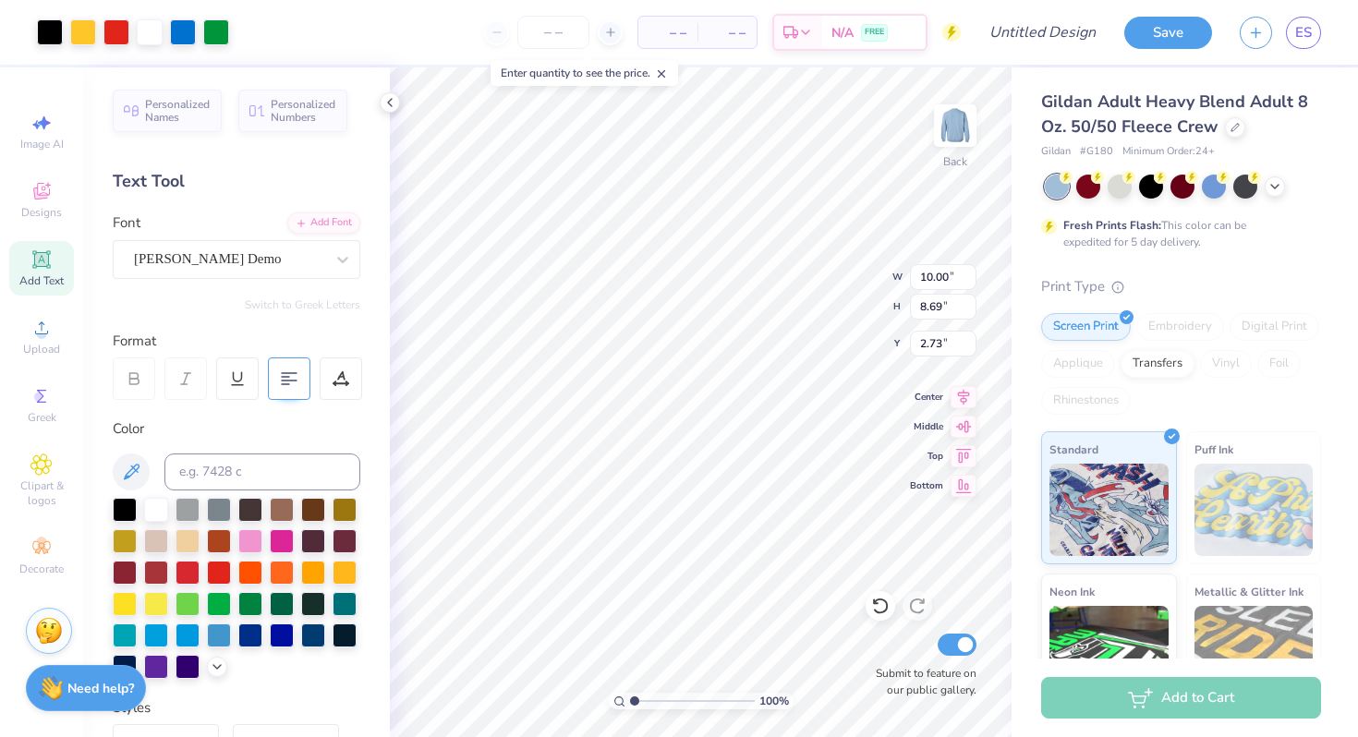
type input "11.81"
type input "3.30"
click at [117, 30] on div at bounding box center [116, 31] width 26 height 26
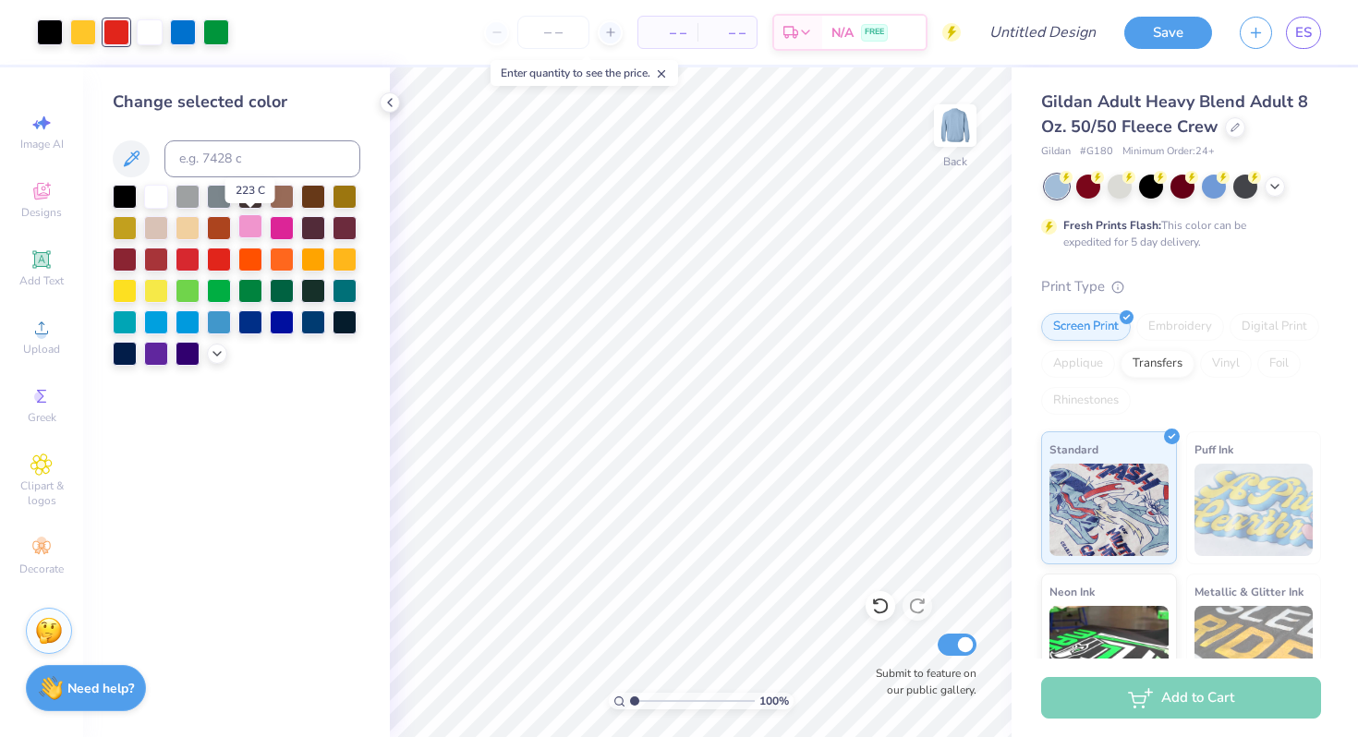
click at [250, 229] on div at bounding box center [250, 226] width 24 height 24
click at [285, 229] on div at bounding box center [282, 226] width 24 height 24
click at [179, 33] on div at bounding box center [183, 31] width 26 height 26
click at [161, 353] on div at bounding box center [156, 352] width 24 height 24
click at [885, 605] on icon at bounding box center [880, 606] width 18 height 18
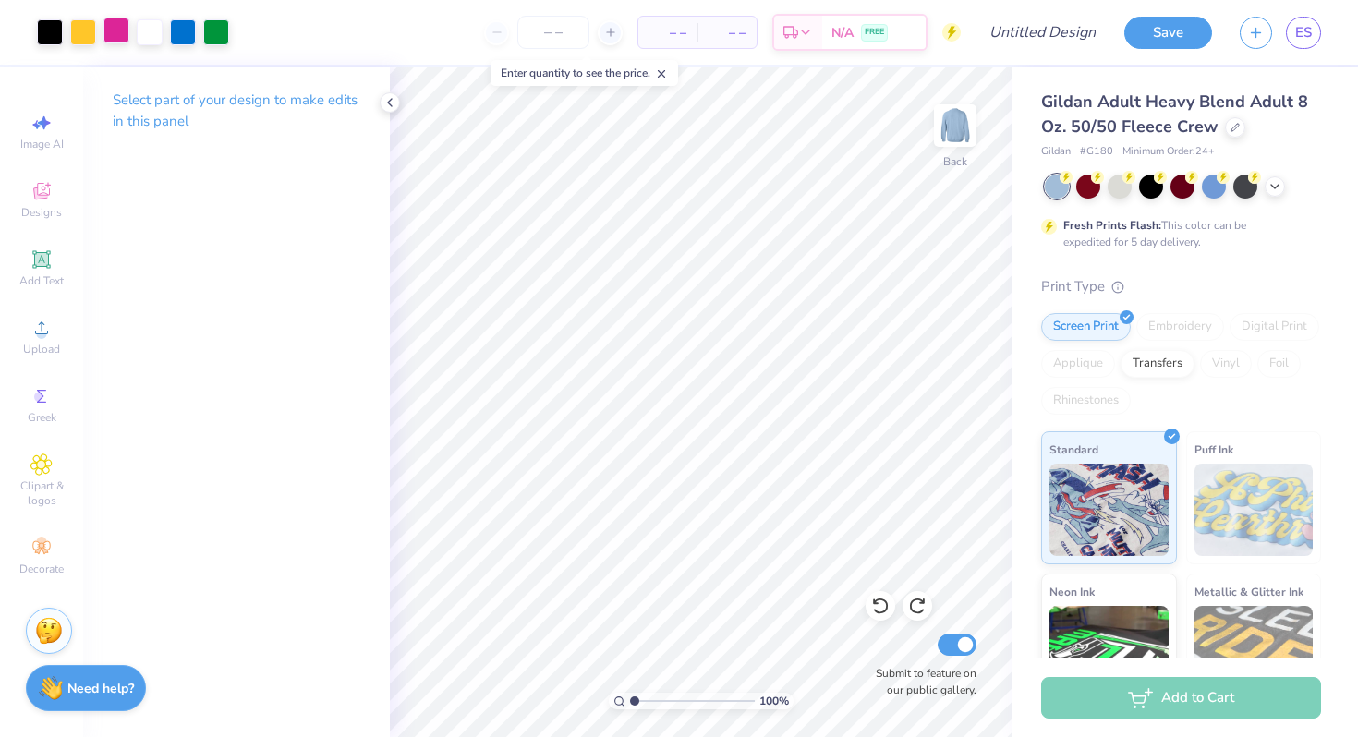
click at [125, 34] on div at bounding box center [116, 31] width 26 height 26
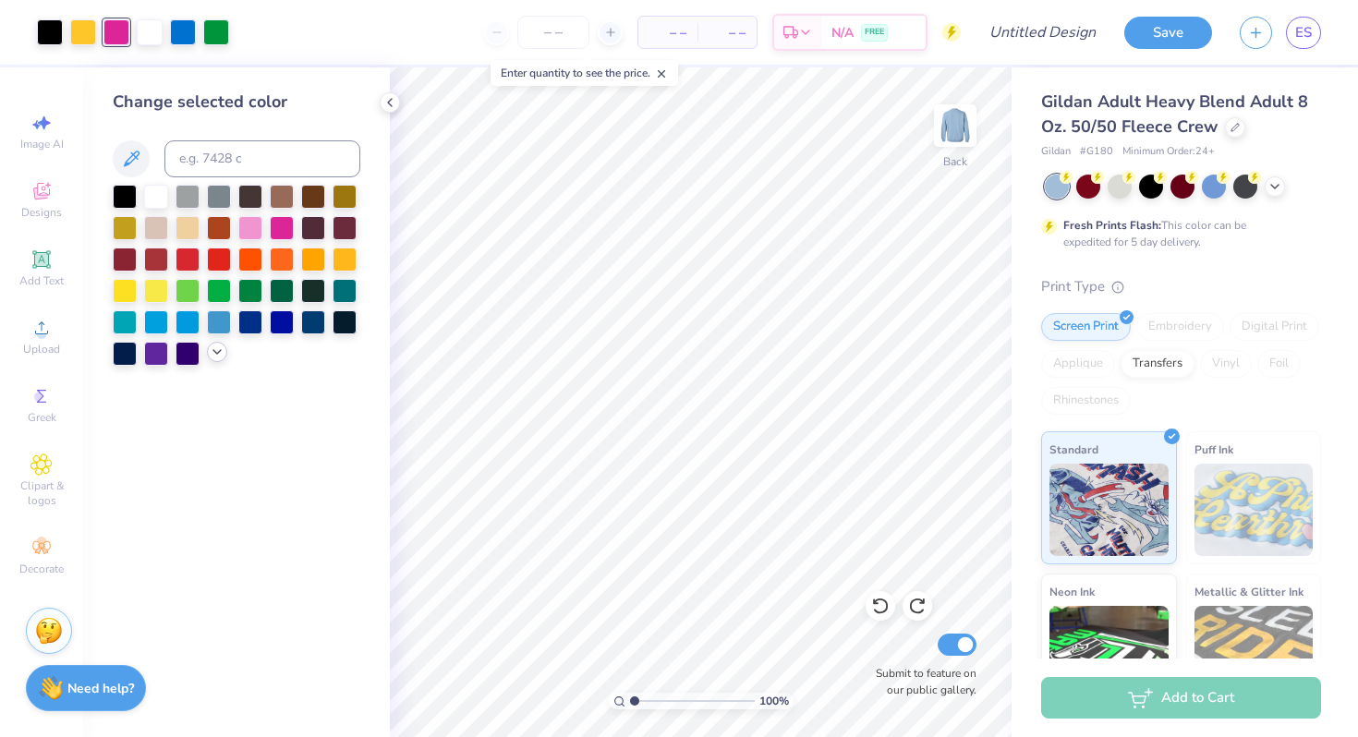
click at [211, 354] on icon at bounding box center [217, 352] width 15 height 15
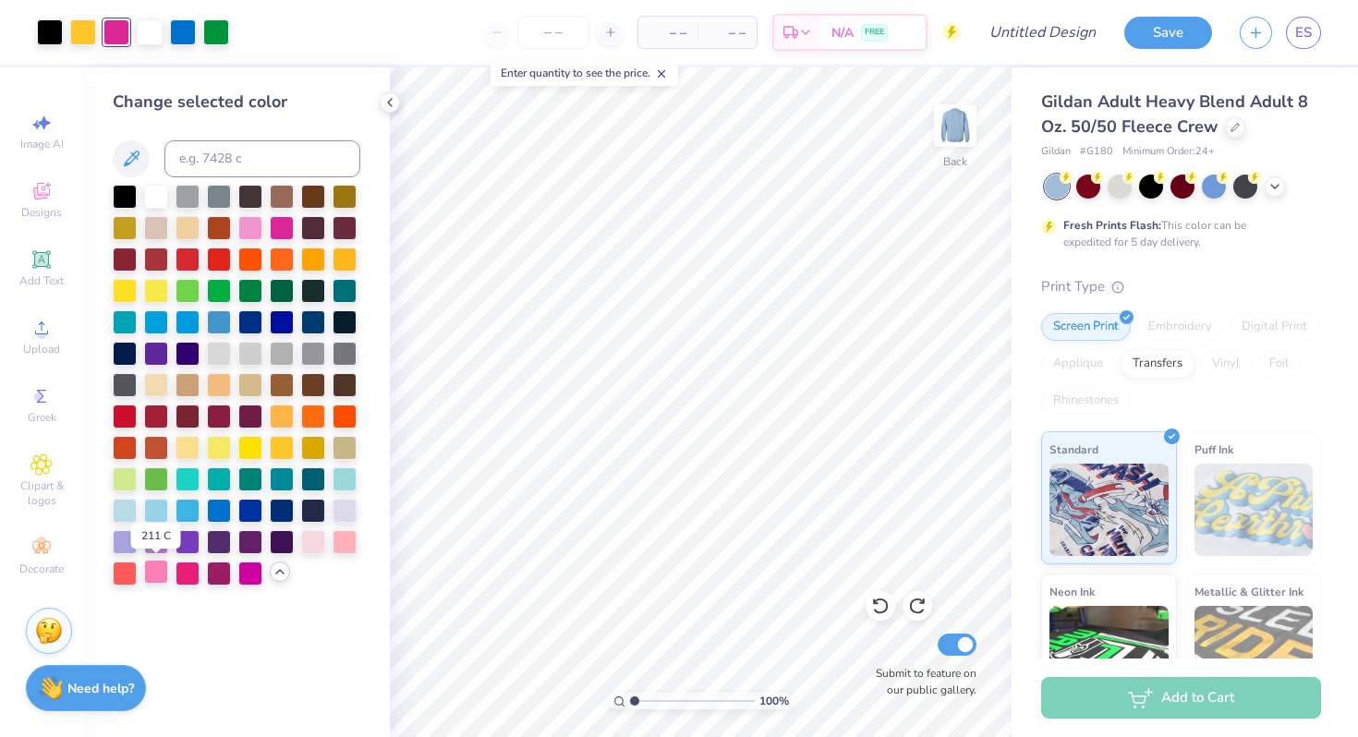
click at [152, 576] on div at bounding box center [156, 572] width 24 height 24
click at [193, 575] on div at bounding box center [188, 572] width 24 height 24
click at [124, 505] on div at bounding box center [125, 509] width 24 height 24
click at [211, 161] on input at bounding box center [262, 158] width 196 height 37
click at [130, 166] on icon at bounding box center [131, 159] width 22 height 22
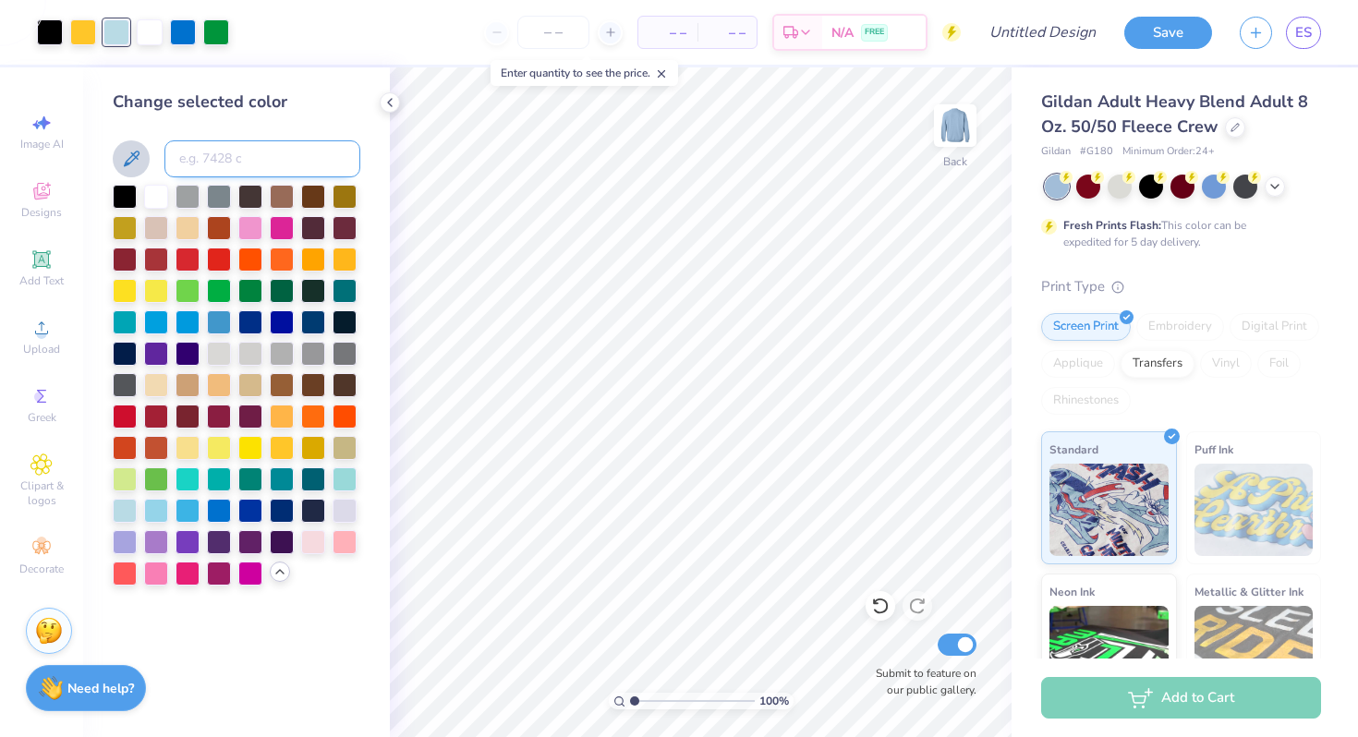
click at [186, 165] on input at bounding box center [262, 158] width 196 height 37
click at [158, 541] on div at bounding box center [156, 540] width 24 height 24
click at [181, 36] on div at bounding box center [183, 31] width 26 height 26
click at [124, 514] on div at bounding box center [125, 509] width 24 height 24
click at [153, 512] on div at bounding box center [156, 509] width 24 height 24
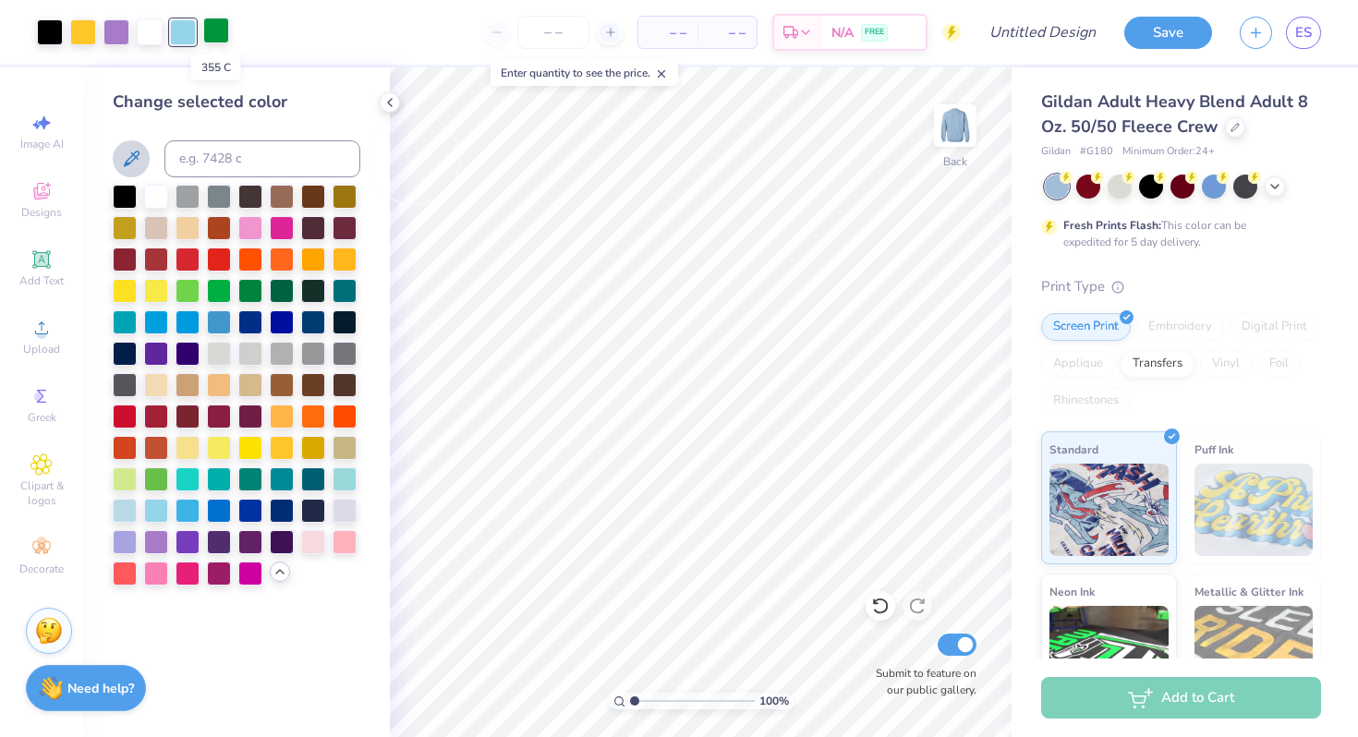
click at [221, 29] on div at bounding box center [216, 31] width 26 height 26
click at [156, 571] on div at bounding box center [156, 572] width 24 height 24
click at [188, 580] on div at bounding box center [188, 572] width 24 height 24
click at [159, 574] on div at bounding box center [156, 572] width 24 height 24
click at [232, 161] on input at bounding box center [262, 158] width 196 height 37
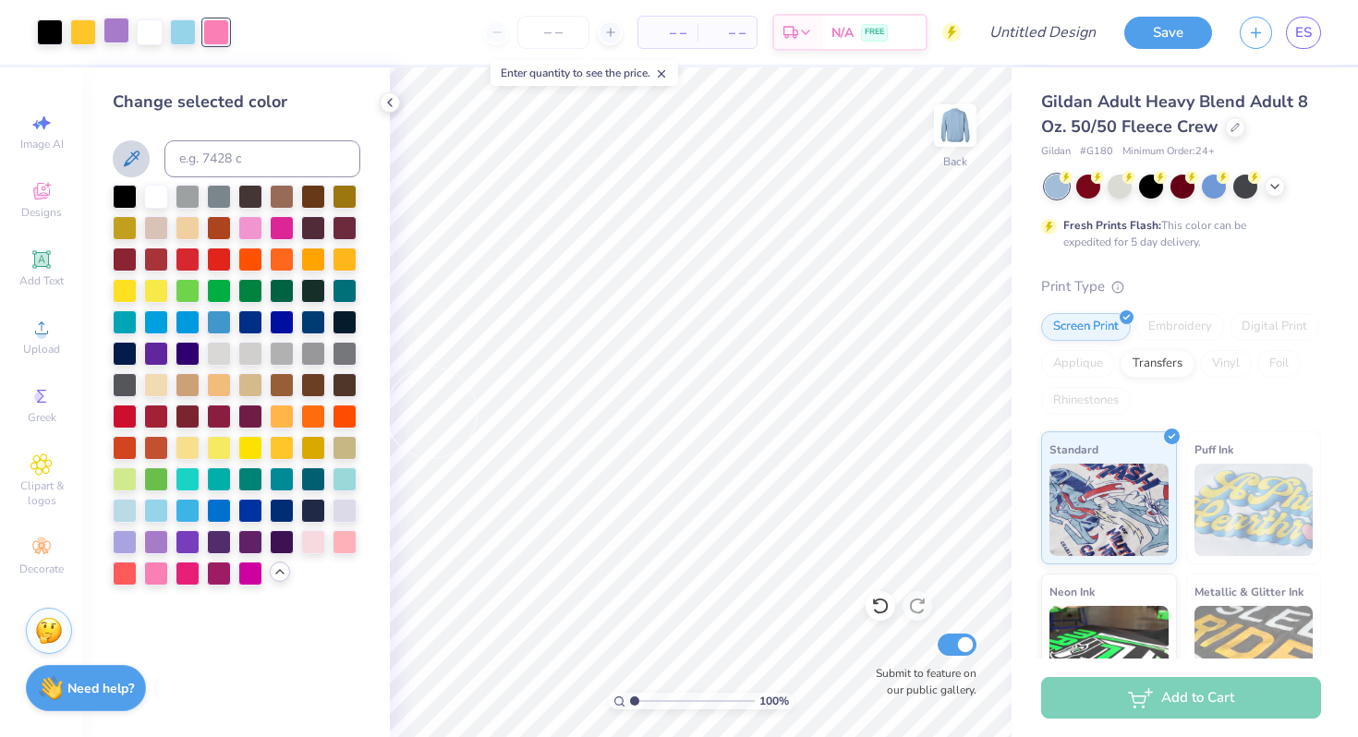
click at [125, 30] on div at bounding box center [116, 31] width 26 height 26
click at [220, 159] on input at bounding box center [262, 158] width 196 height 37
type input "D"
type input "1"
click at [236, 696] on div "Change selected color" at bounding box center [236, 402] width 307 height 670
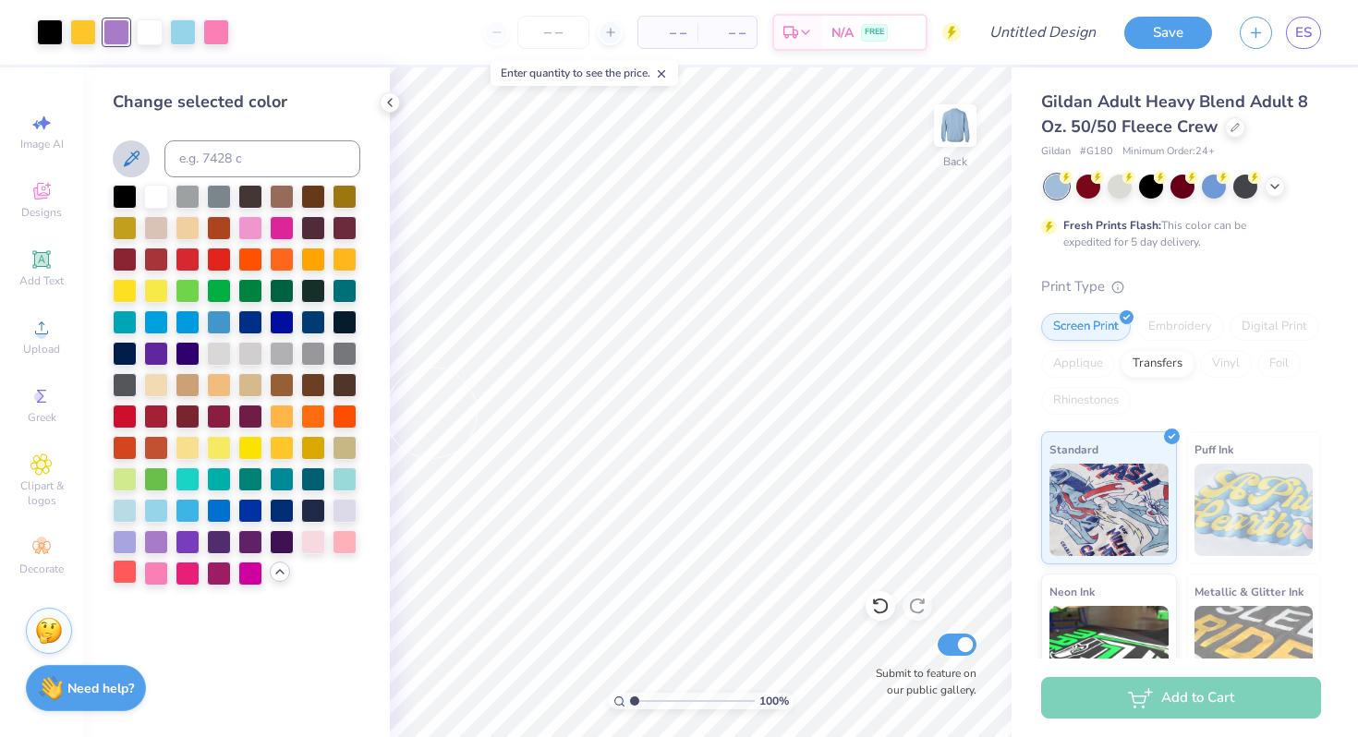
click at [119, 574] on div at bounding box center [125, 572] width 24 height 24
click at [159, 575] on div at bounding box center [156, 572] width 24 height 24
click at [179, 546] on div at bounding box center [188, 542] width 24 height 24
click at [153, 543] on div at bounding box center [156, 540] width 24 height 24
click at [881, 608] on icon at bounding box center [880, 606] width 18 height 18
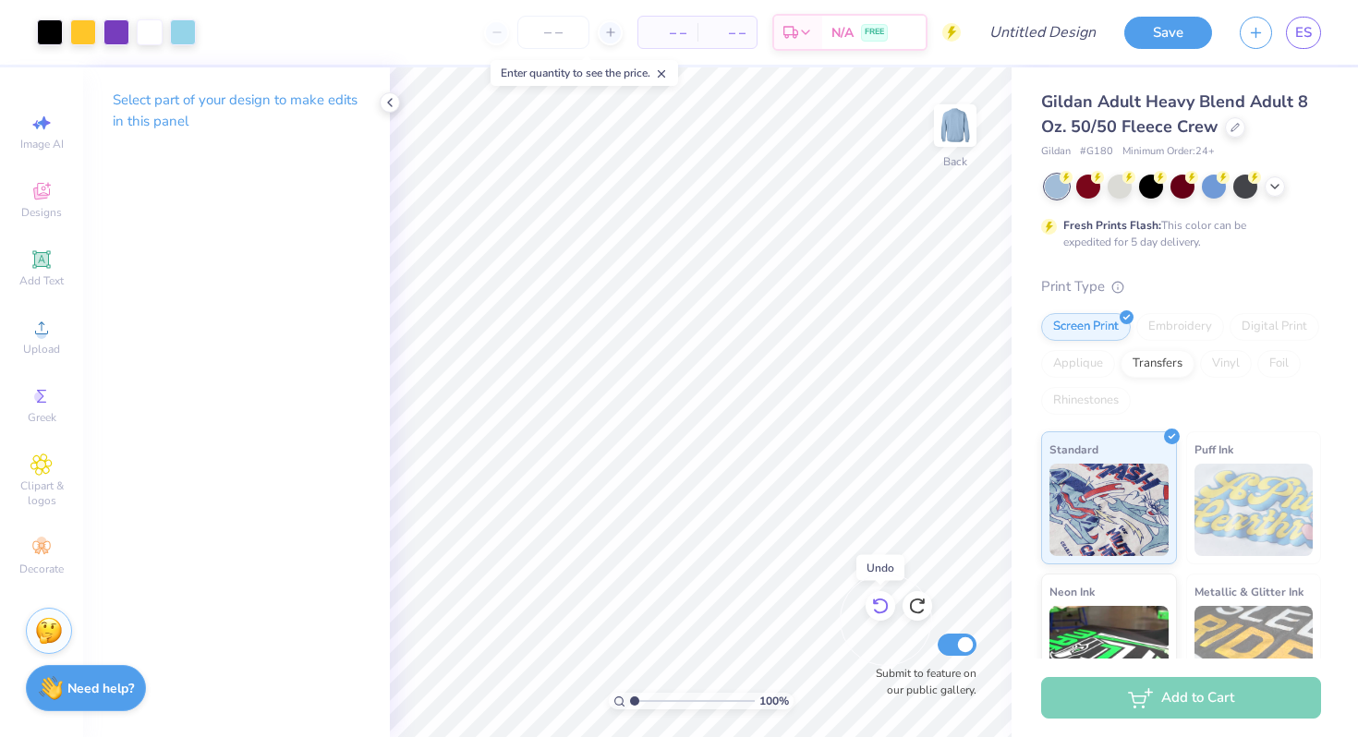
click at [881, 608] on icon at bounding box center [880, 606] width 18 height 18
click at [1307, 37] on span "ES" at bounding box center [1303, 32] width 17 height 21
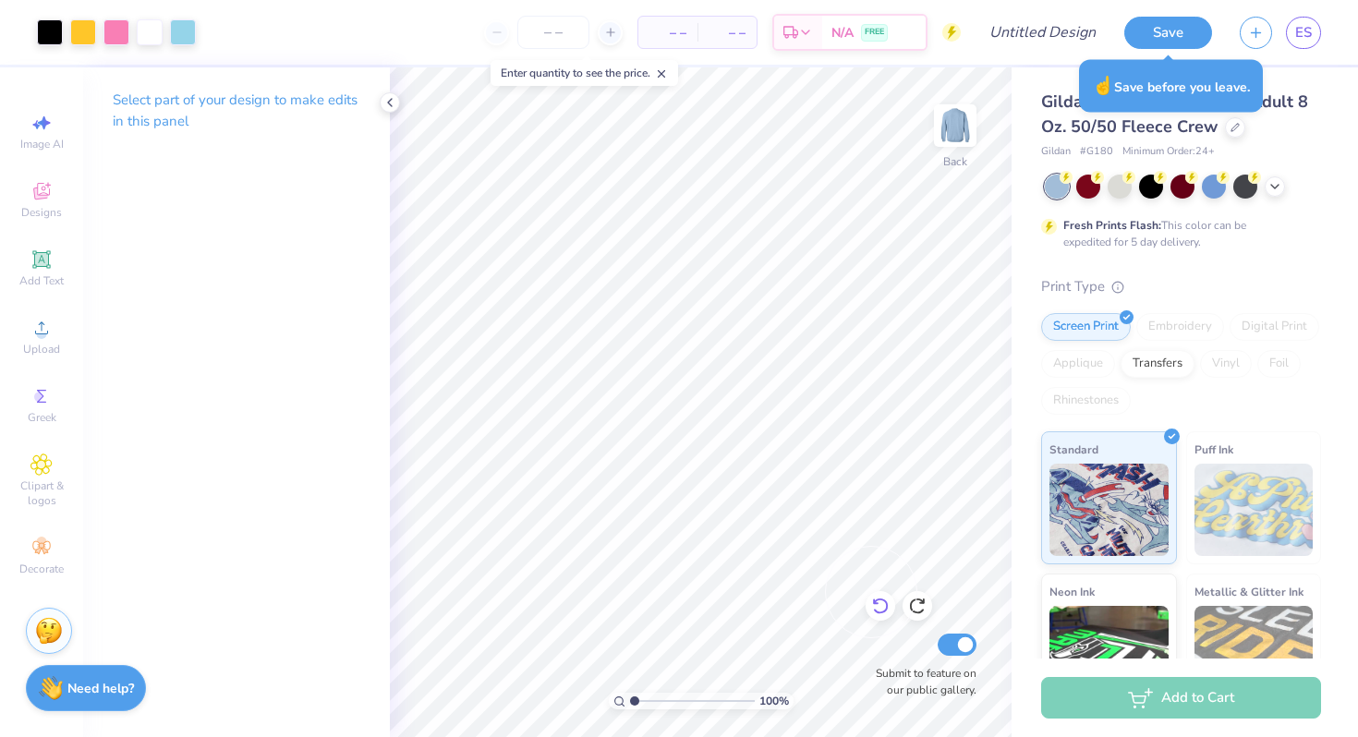
click at [883, 604] on icon at bounding box center [880, 606] width 18 height 18
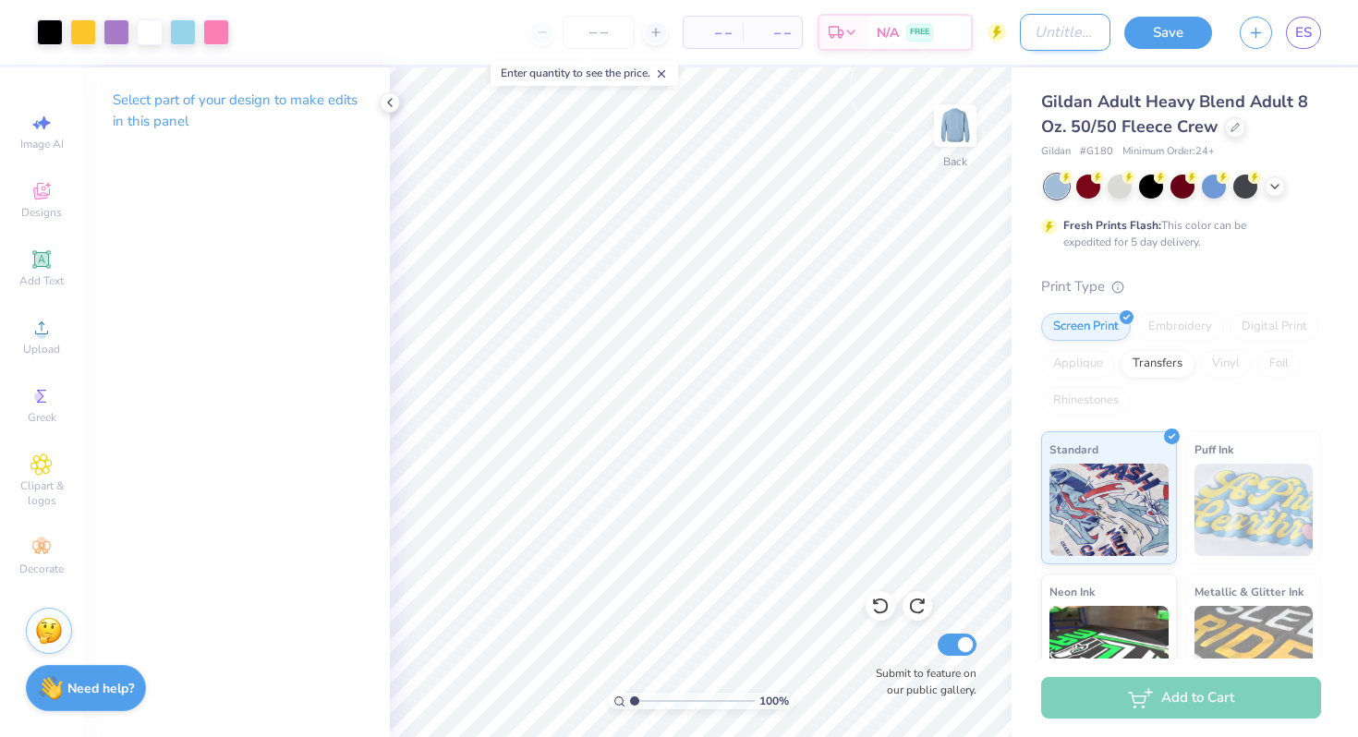
click at [1045, 37] on input "Design Title" at bounding box center [1065, 32] width 91 height 37
type input "/"
type input "??"
click at [1160, 32] on button "Save" at bounding box center [1168, 30] width 88 height 32
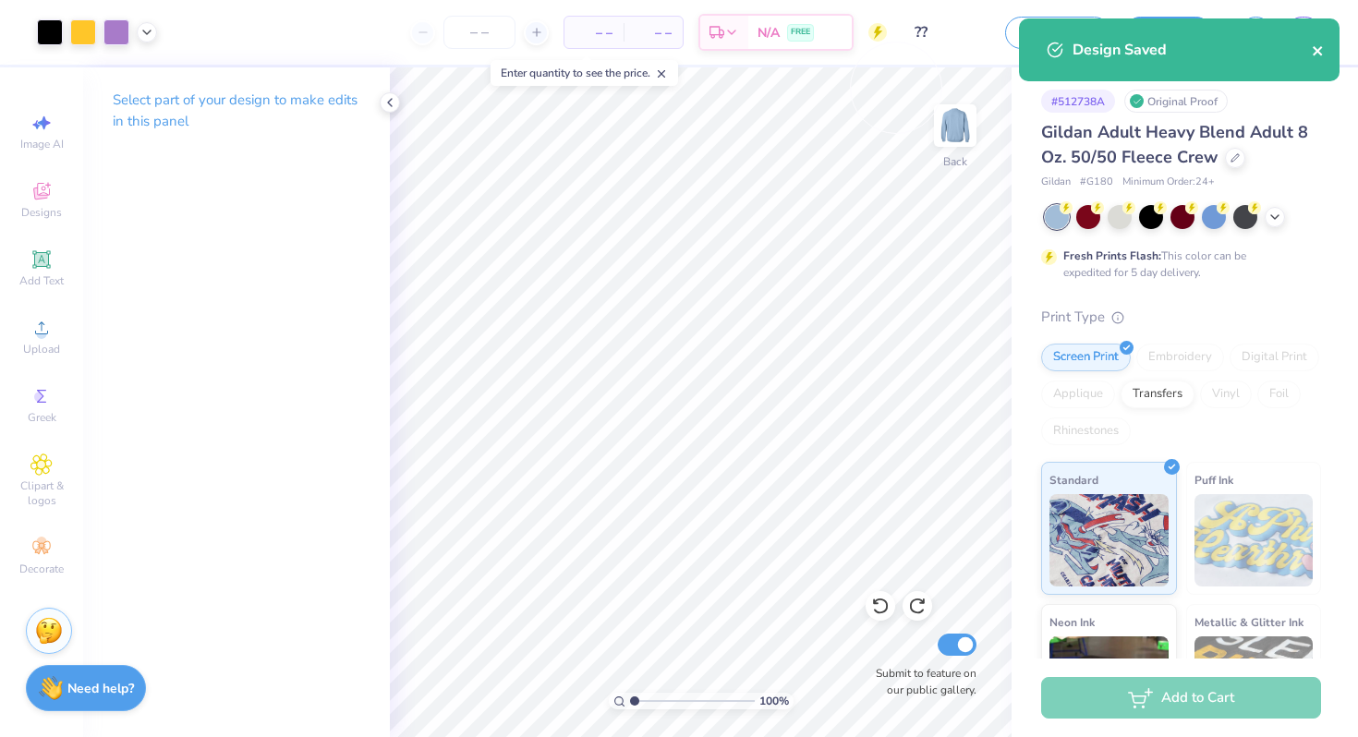
click at [1316, 55] on icon "close" at bounding box center [1318, 50] width 13 height 15
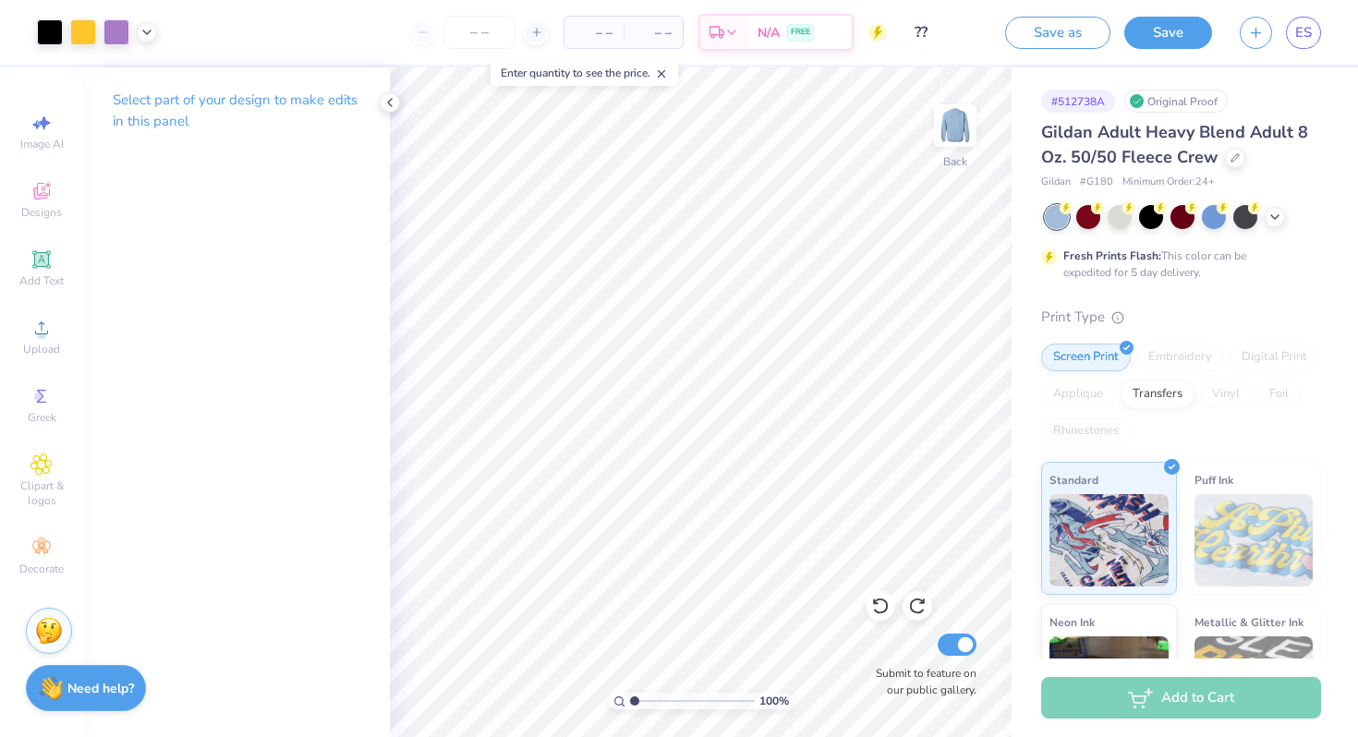
click at [1310, 33] on span "ES" at bounding box center [1303, 32] width 17 height 21
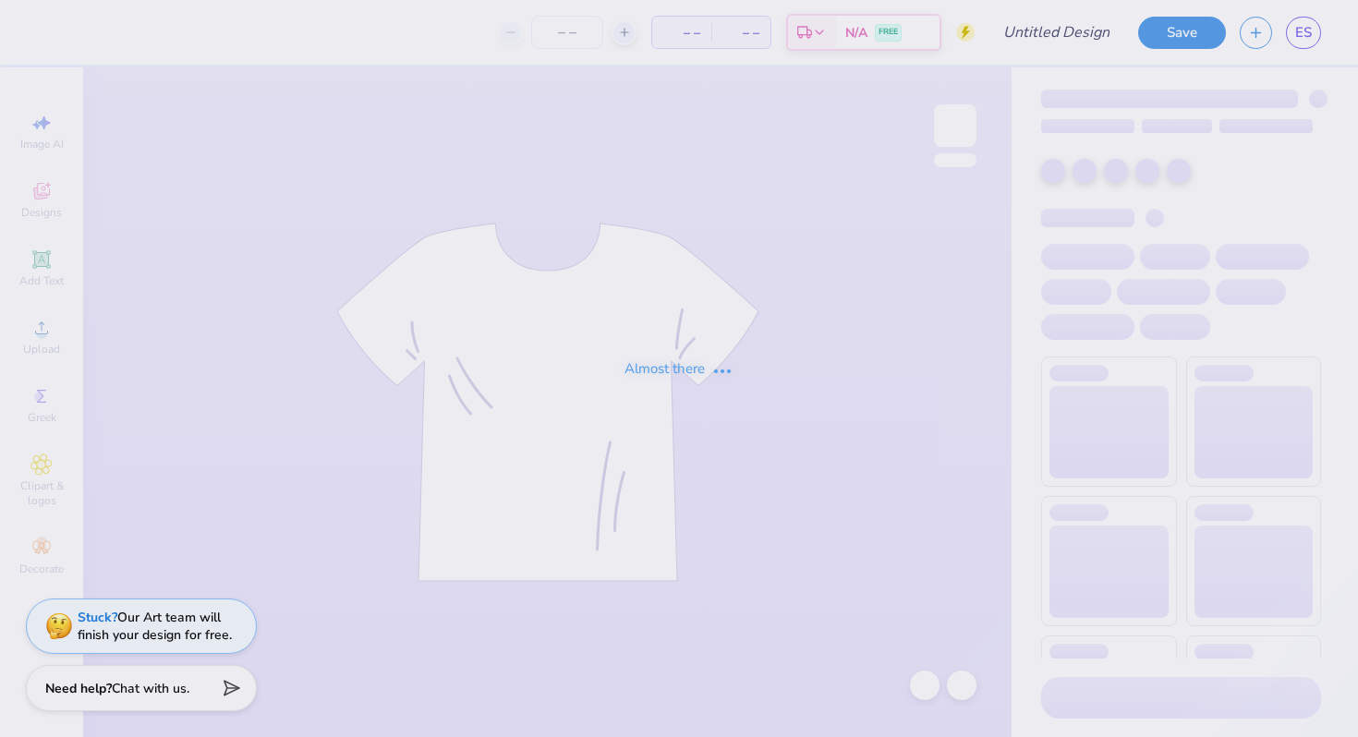
type input "??"
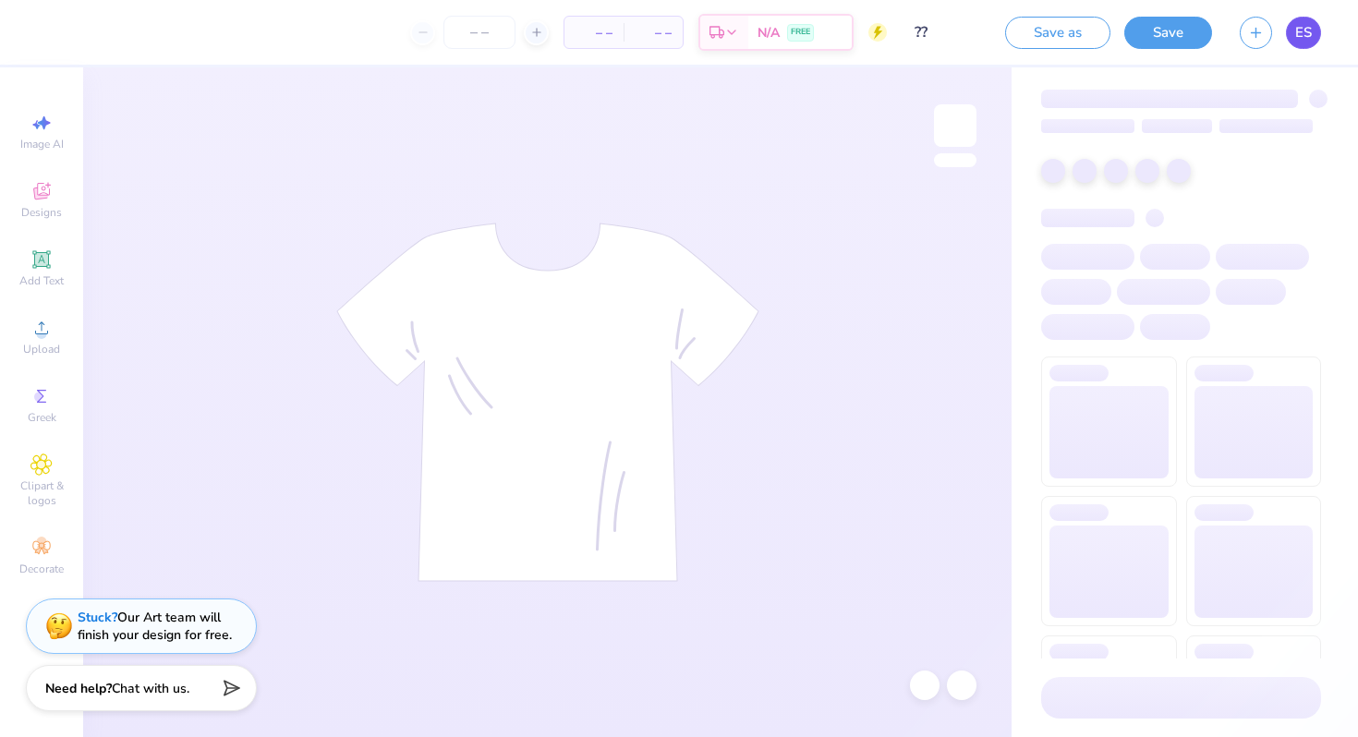
click at [1298, 39] on span "ES" at bounding box center [1303, 32] width 17 height 21
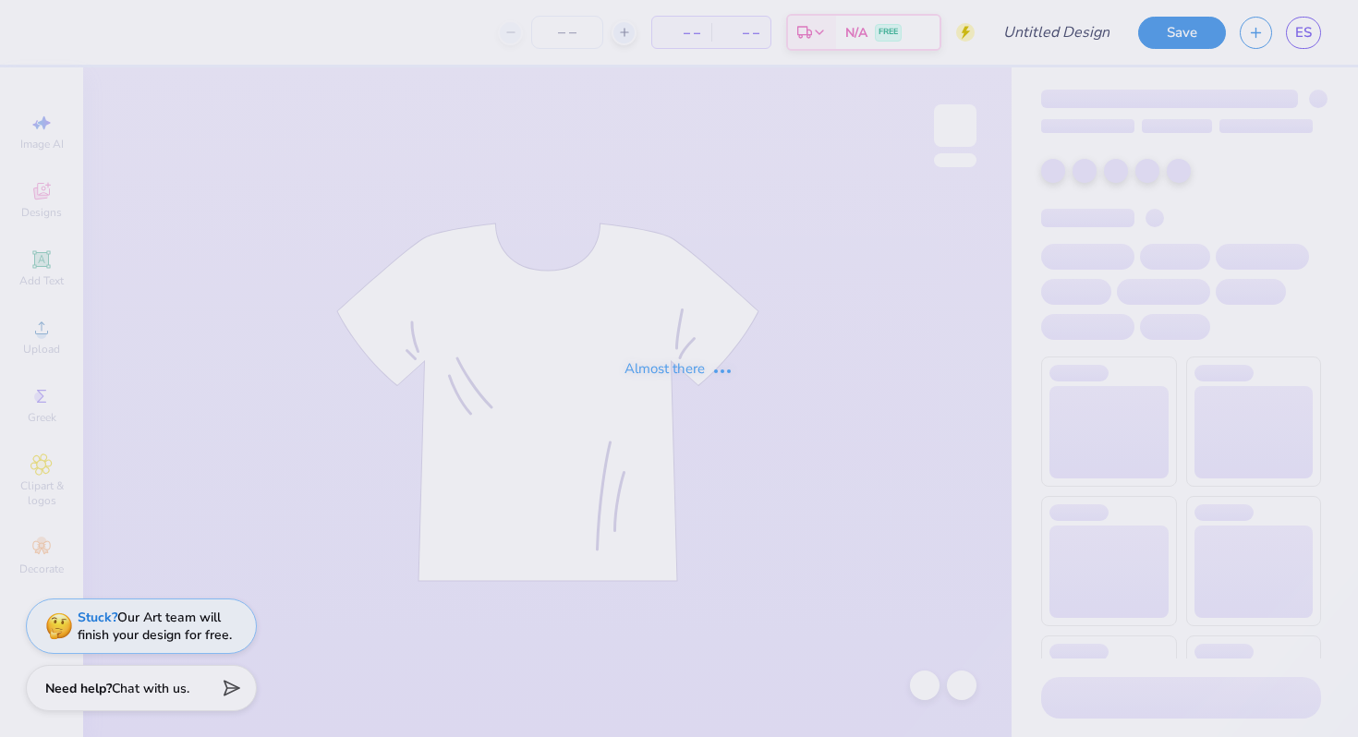
type input "??"
